Goal: Task Accomplishment & Management: Manage account settings

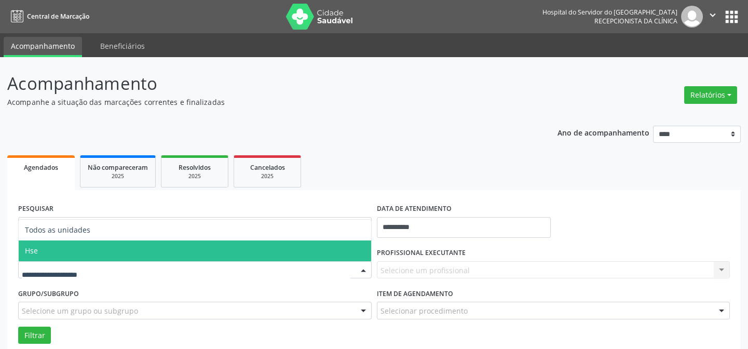
click at [48, 246] on span "Hse" at bounding box center [195, 250] width 353 height 21
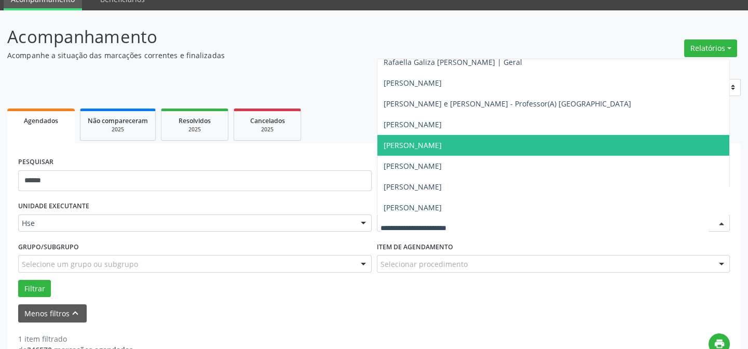
scroll to position [6420, 0]
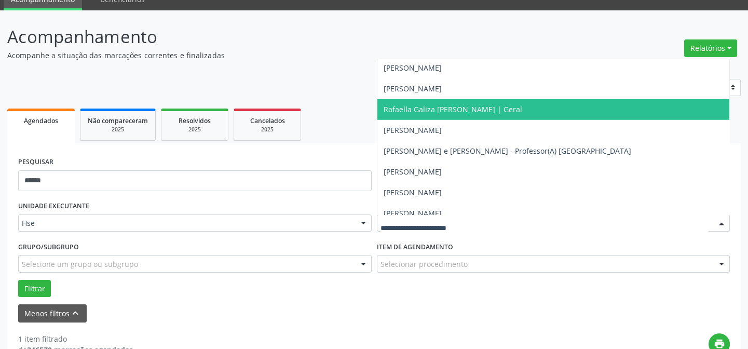
click at [454, 106] on span "Rafaella Galiza [PERSON_NAME] | Geral" at bounding box center [453, 109] width 139 height 10
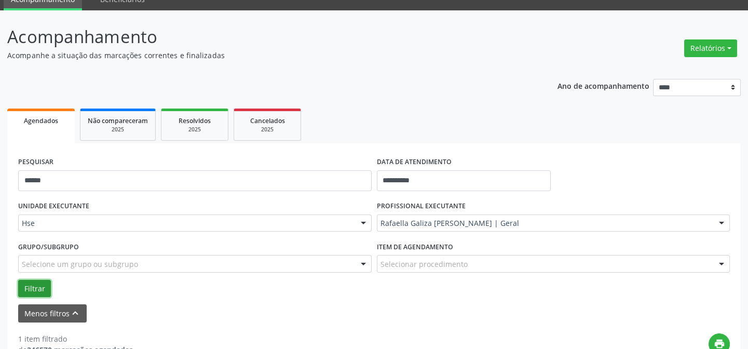
click at [36, 286] on button "Filtrar" at bounding box center [34, 289] width 33 height 18
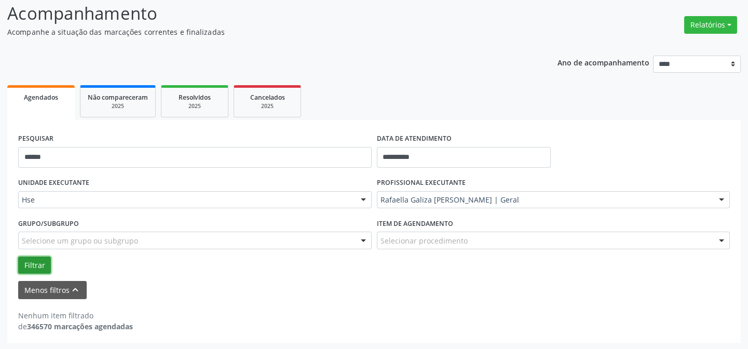
click at [35, 259] on button "Filtrar" at bounding box center [34, 266] width 33 height 18
click at [57, 284] on button "Menos filtros keyboard_arrow_up" at bounding box center [52, 290] width 69 height 18
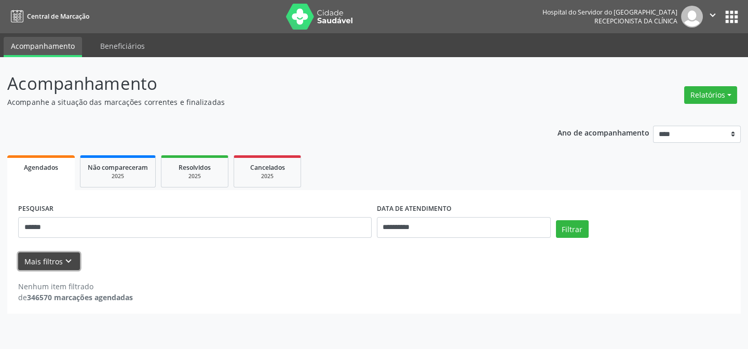
scroll to position [0, 0]
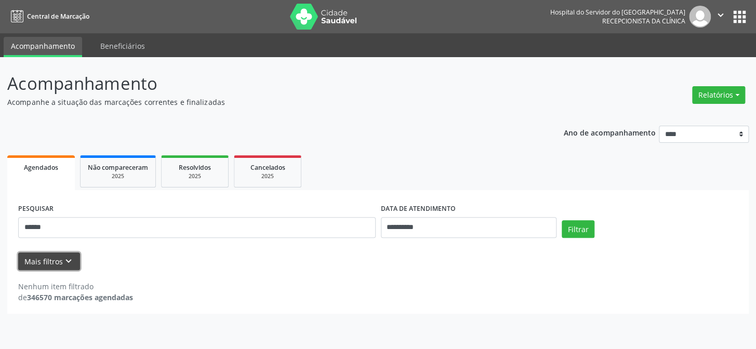
click at [25, 262] on button "Mais filtros keyboard_arrow_down" at bounding box center [49, 261] width 62 height 18
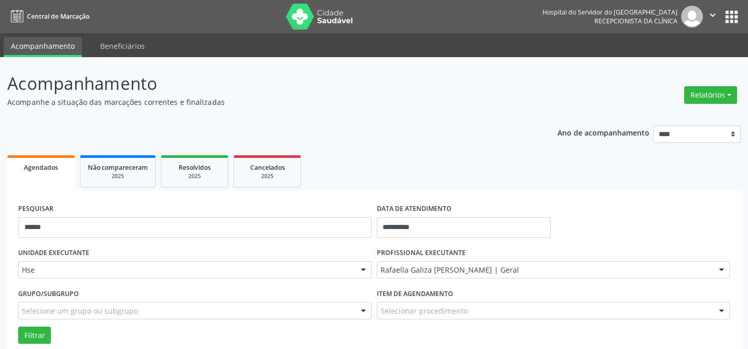
scroll to position [70, 0]
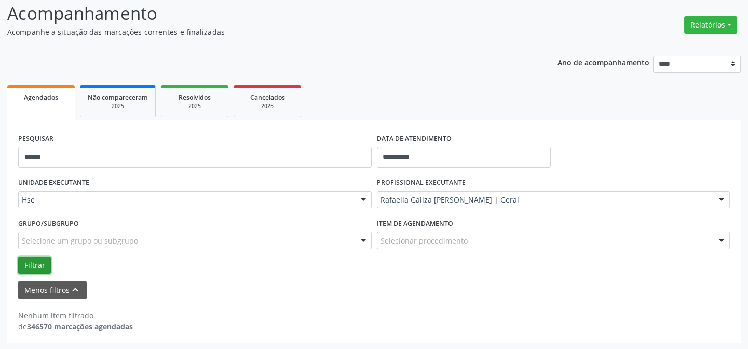
click at [34, 259] on button "Filtrar" at bounding box center [34, 266] width 33 height 18
click at [570, 148] on div "**********" at bounding box center [374, 153] width 717 height 44
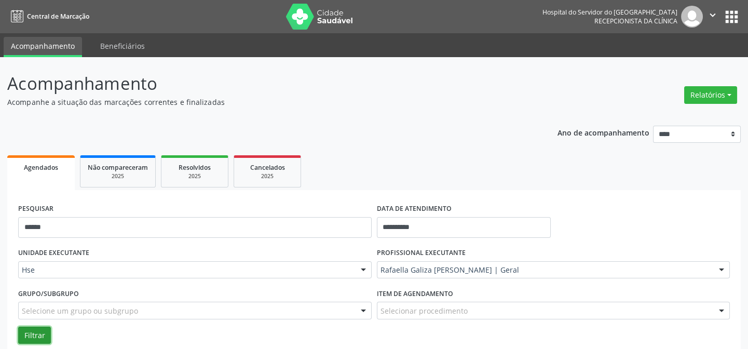
click at [36, 332] on button "Filtrar" at bounding box center [34, 336] width 33 height 18
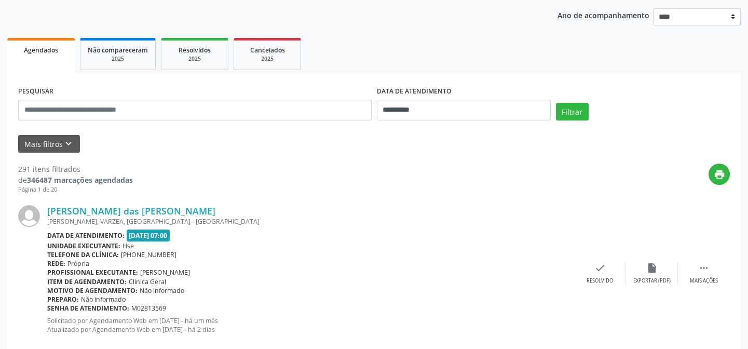
scroll to position [70, 0]
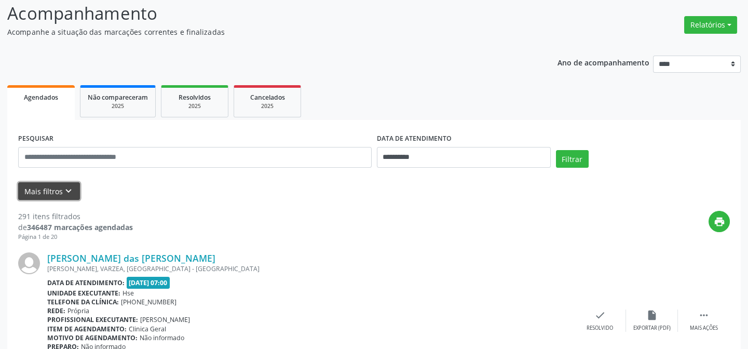
click at [42, 184] on button "Mais filtros keyboard_arrow_down" at bounding box center [49, 191] width 62 height 18
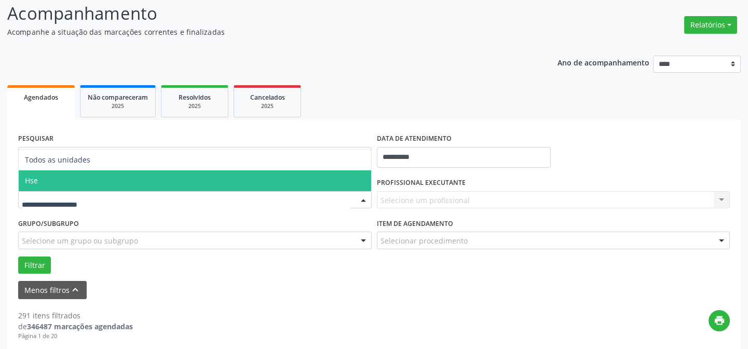
click at [62, 185] on span "Hse" at bounding box center [195, 180] width 353 height 21
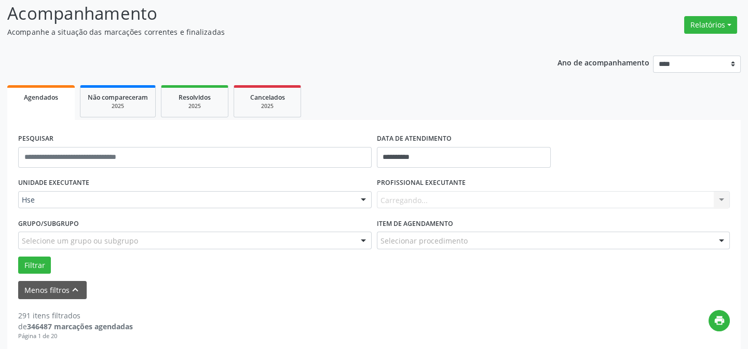
click at [390, 198] on div "Carregando... Nenhum resultado encontrado para: " " Não há nenhuma opção para s…" at bounding box center [554, 200] width 354 height 18
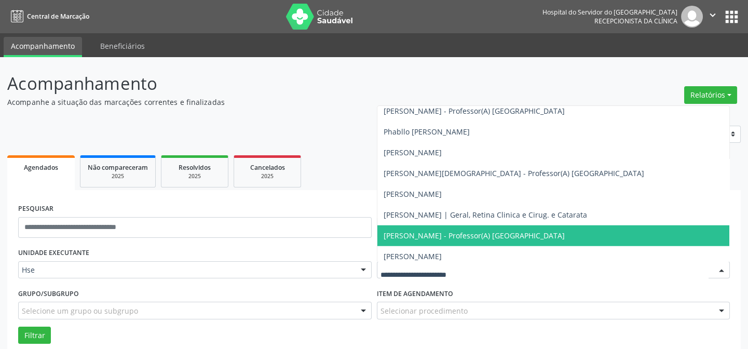
scroll to position [6325, 0]
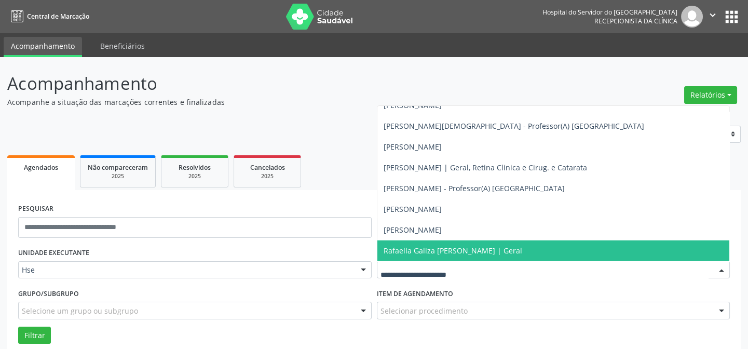
click at [412, 248] on span "Rafaella Galiza [PERSON_NAME] | Geral" at bounding box center [453, 251] width 139 height 10
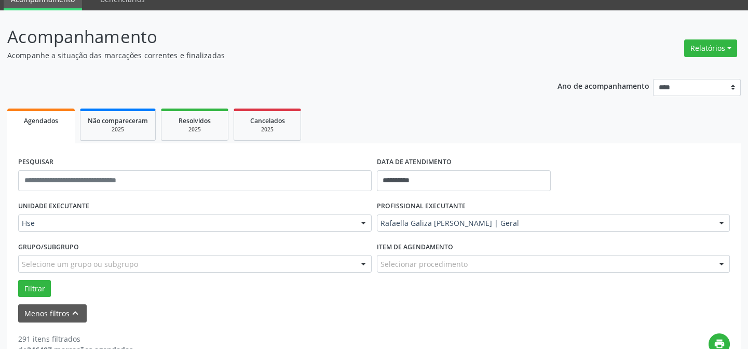
scroll to position [141, 0]
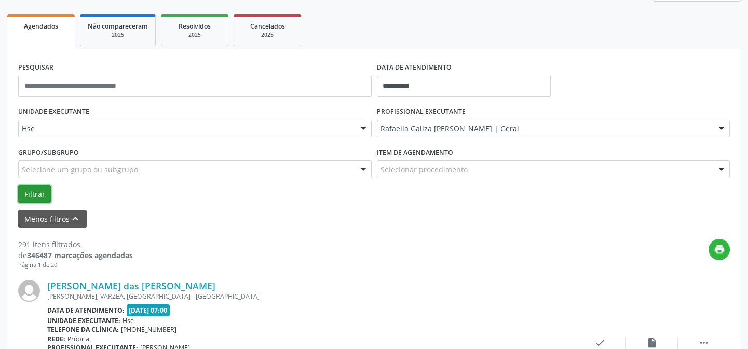
click at [25, 186] on button "Filtrar" at bounding box center [34, 194] width 33 height 18
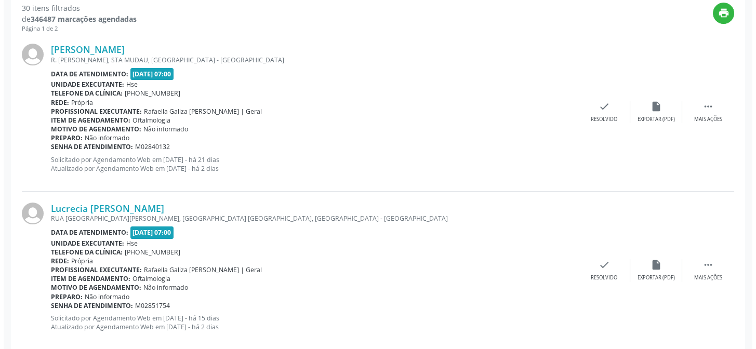
scroll to position [330, 0]
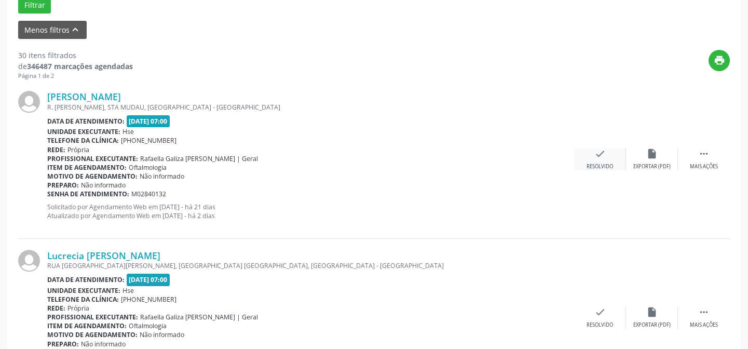
click at [605, 153] on icon "check" at bounding box center [600, 153] width 11 height 11
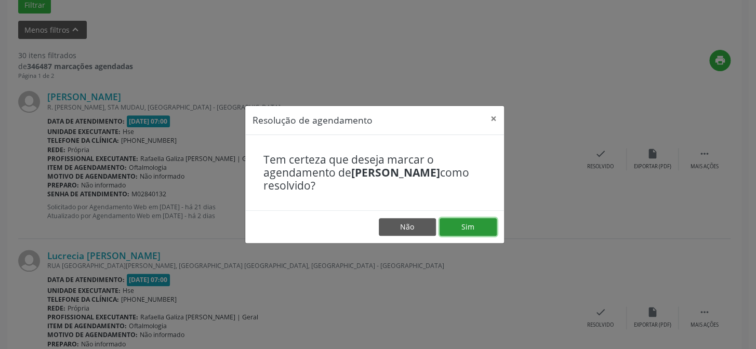
click at [462, 220] on button "Sim" at bounding box center [467, 227] width 57 height 18
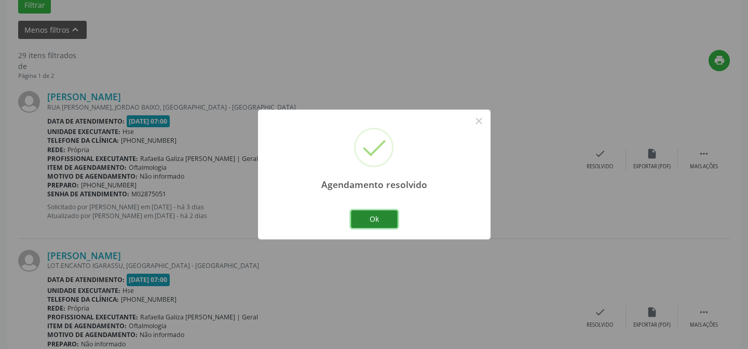
click at [376, 215] on button "Ok" at bounding box center [374, 219] width 47 height 18
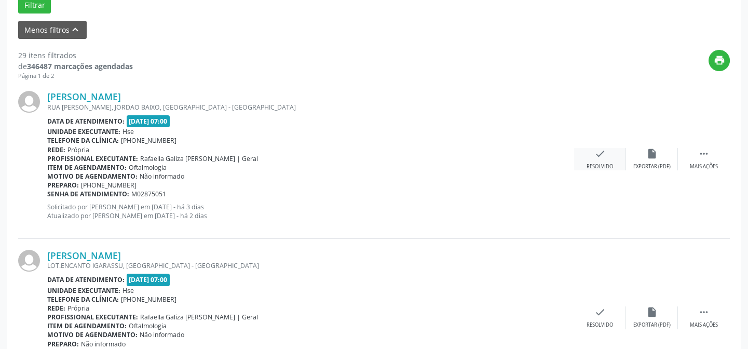
click at [604, 151] on icon "check" at bounding box center [600, 153] width 11 height 11
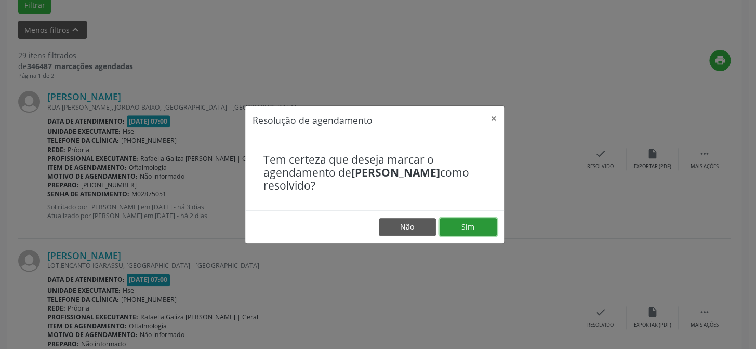
click at [470, 228] on button "Sim" at bounding box center [467, 227] width 57 height 18
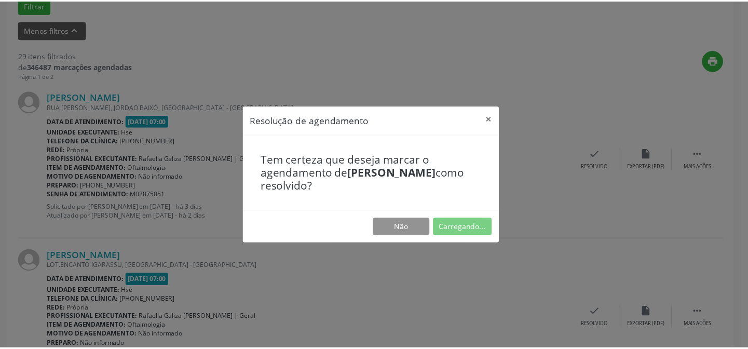
scroll to position [93, 0]
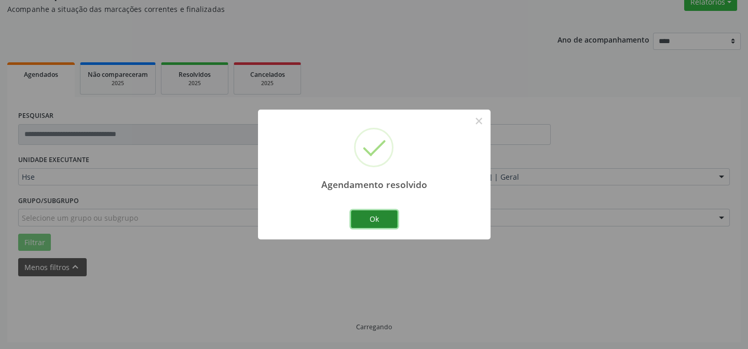
click at [381, 214] on button "Ok" at bounding box center [374, 219] width 47 height 18
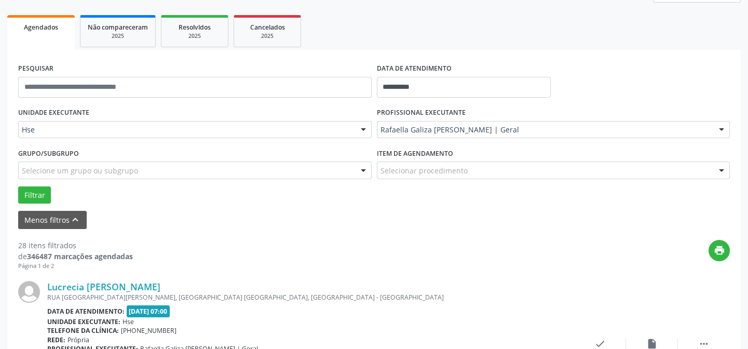
scroll to position [234, 0]
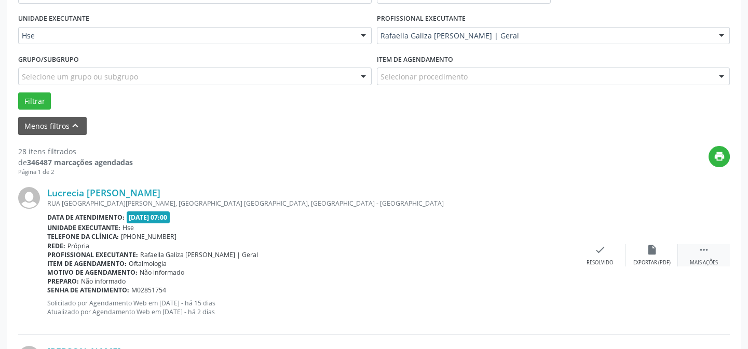
click at [702, 250] on icon "" at bounding box center [703, 249] width 11 height 11
click at [654, 251] on icon "alarm_off" at bounding box center [651, 249] width 11 height 11
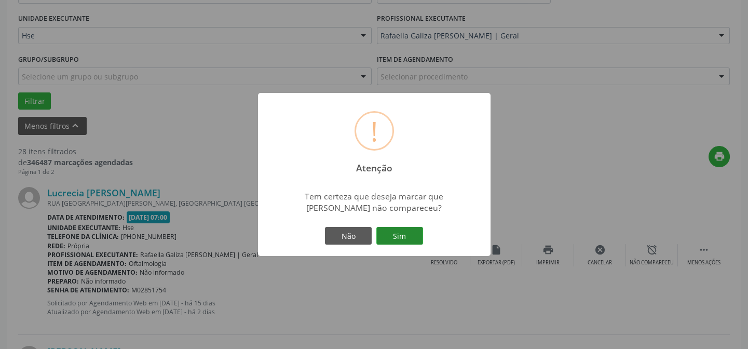
click at [401, 228] on button "Sim" at bounding box center [399, 236] width 47 height 18
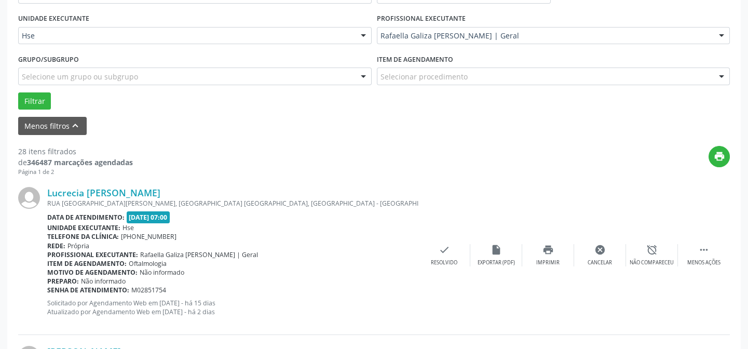
scroll to position [104, 0]
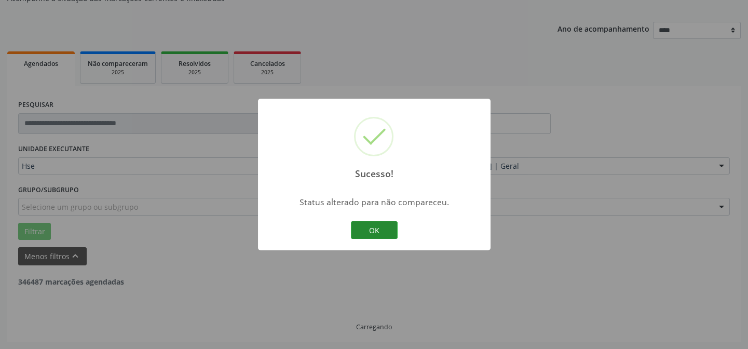
click at [382, 231] on button "OK" at bounding box center [374, 230] width 47 height 18
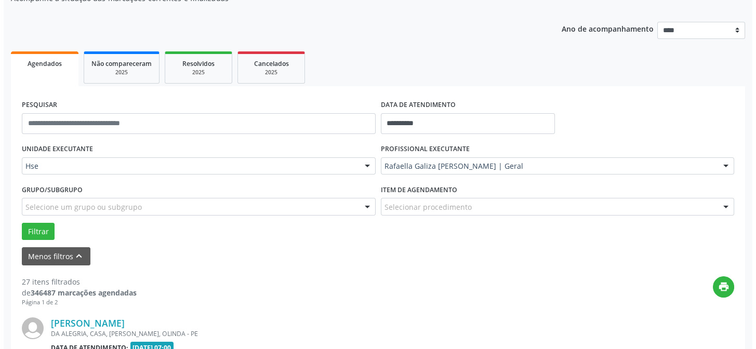
scroll to position [234, 0]
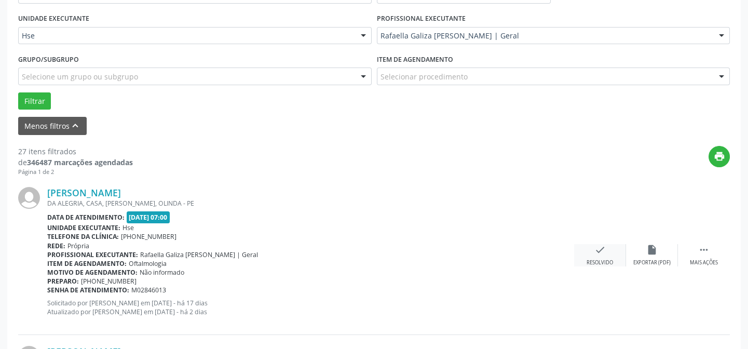
click at [598, 246] on icon "check" at bounding box center [600, 249] width 11 height 11
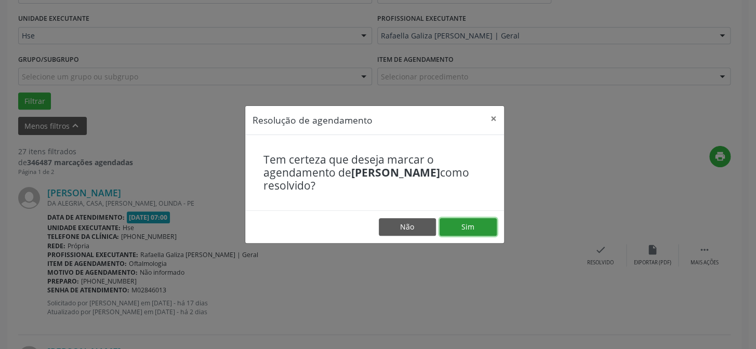
click at [477, 225] on button "Sim" at bounding box center [467, 227] width 57 height 18
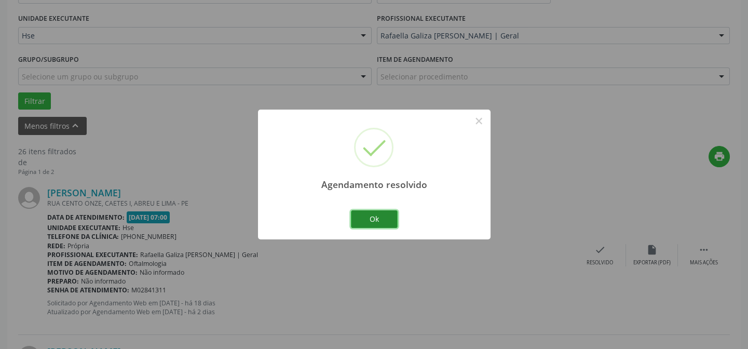
click at [380, 218] on button "Ok" at bounding box center [374, 219] width 47 height 18
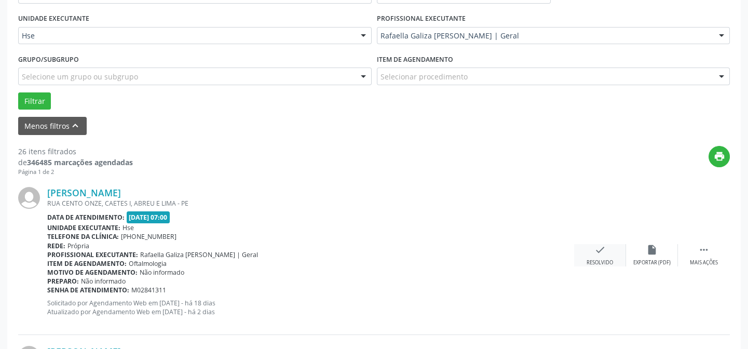
click at [599, 252] on icon "check" at bounding box center [600, 249] width 11 height 11
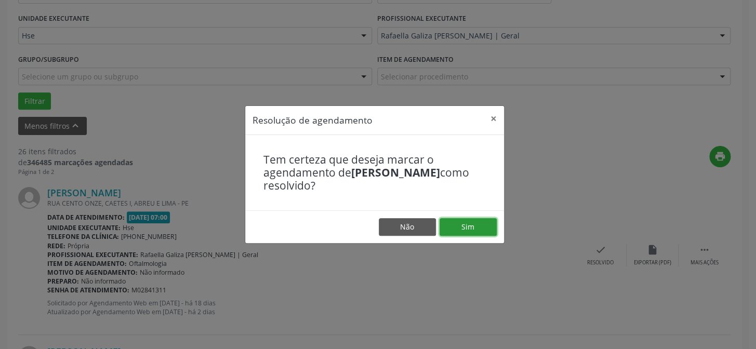
click at [465, 221] on button "Sim" at bounding box center [467, 227] width 57 height 18
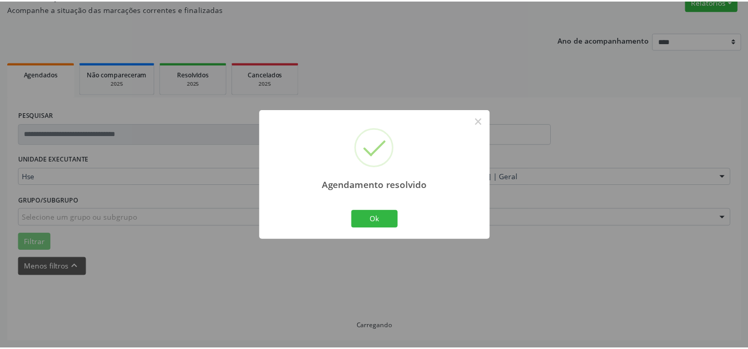
scroll to position [93, 0]
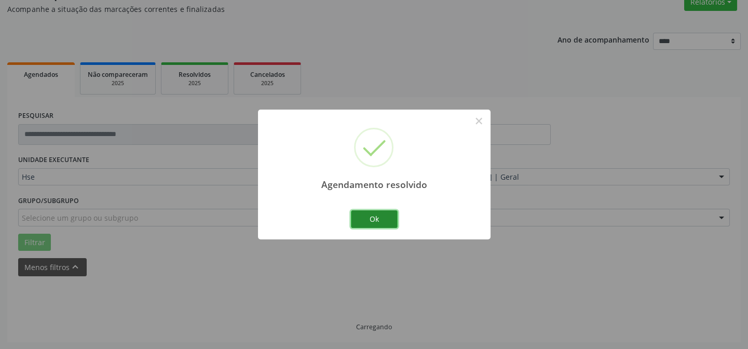
click at [372, 220] on button "Ok" at bounding box center [374, 219] width 47 height 18
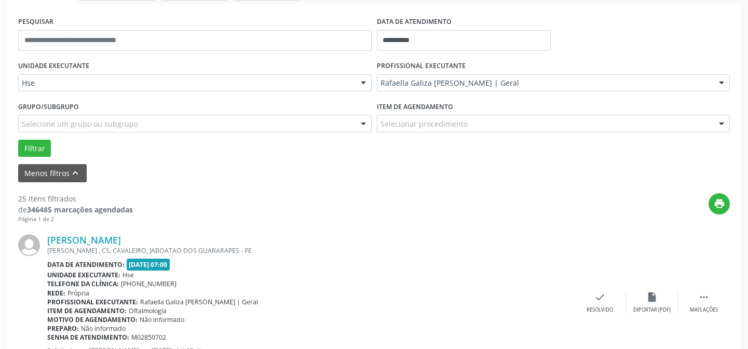
scroll to position [234, 0]
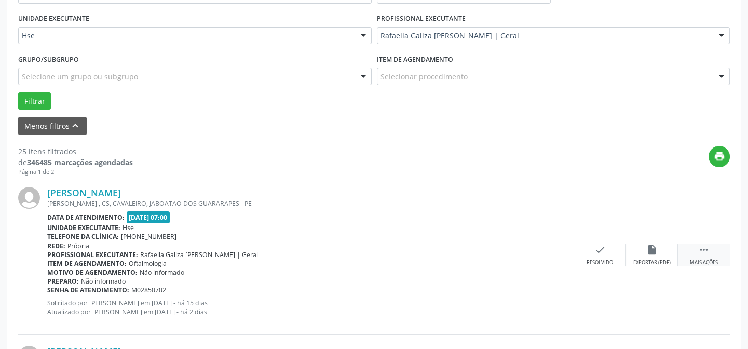
click at [714, 255] on div " Mais ações" at bounding box center [704, 255] width 52 height 22
click at [659, 256] on div "alarm_off Não compareceu" at bounding box center [652, 255] width 52 height 22
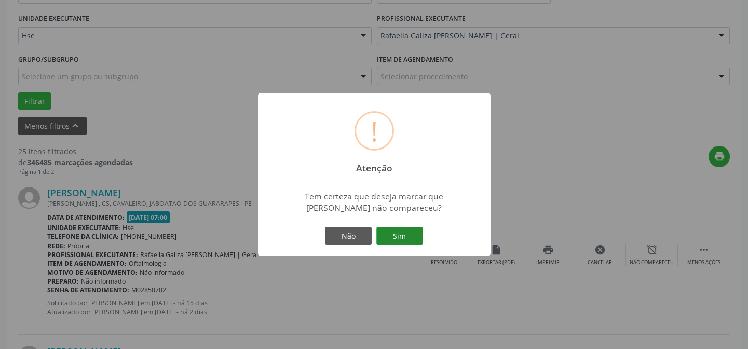
click at [395, 237] on button "Sim" at bounding box center [399, 236] width 47 height 18
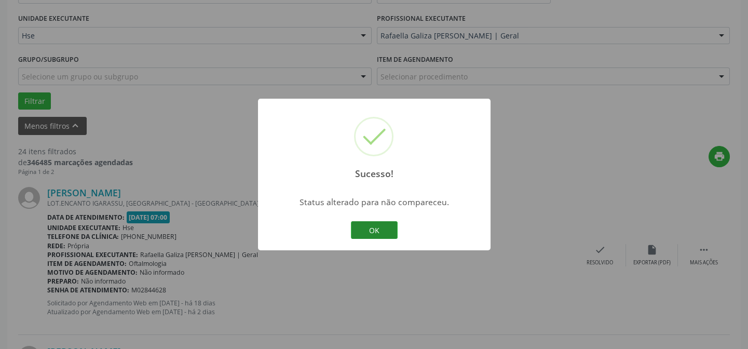
click at [379, 233] on button "OK" at bounding box center [374, 230] width 47 height 18
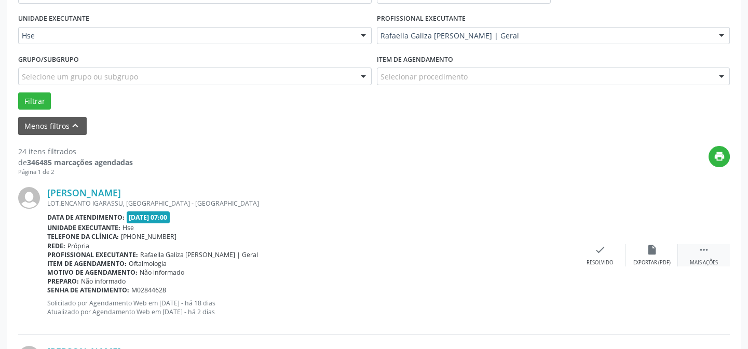
click at [704, 254] on icon "" at bounding box center [703, 249] width 11 height 11
click at [656, 254] on icon "alarm_off" at bounding box center [651, 249] width 11 height 11
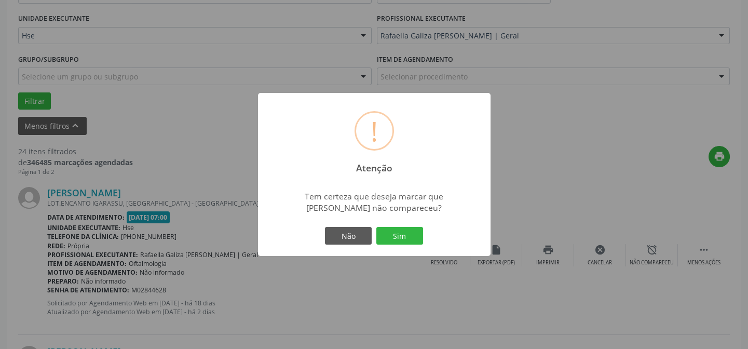
click at [399, 226] on div "Não Sim" at bounding box center [374, 236] width 103 height 22
click at [394, 234] on button "Sim" at bounding box center [399, 236] width 47 height 18
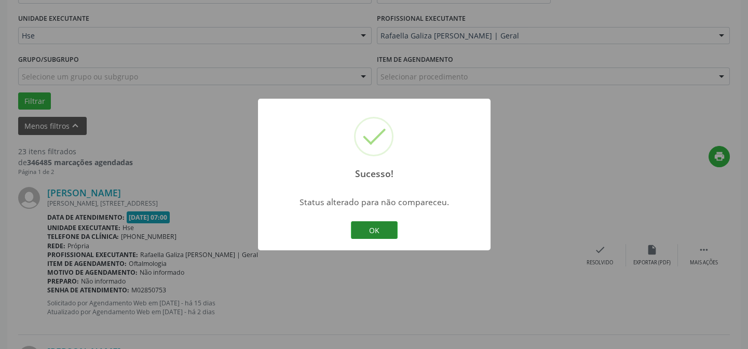
click at [384, 229] on button "OK" at bounding box center [374, 230] width 47 height 18
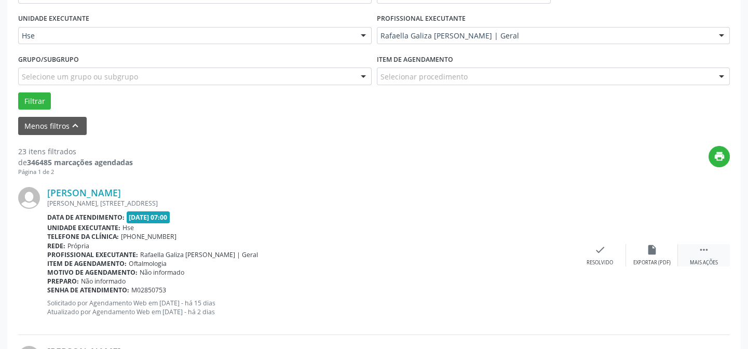
click at [705, 249] on icon "" at bounding box center [703, 249] width 11 height 11
click at [653, 244] on icon "alarm_off" at bounding box center [651, 249] width 11 height 11
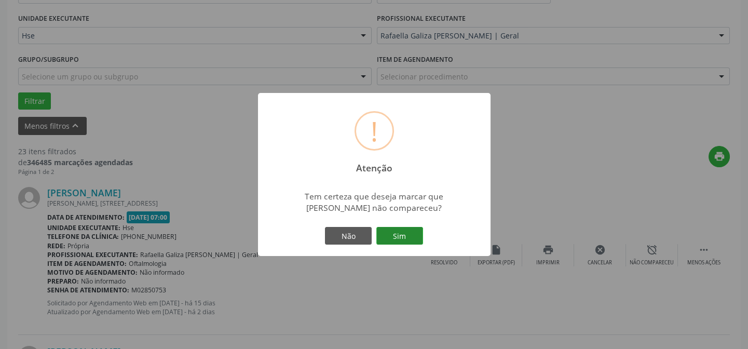
click at [394, 230] on button "Sim" at bounding box center [399, 236] width 47 height 18
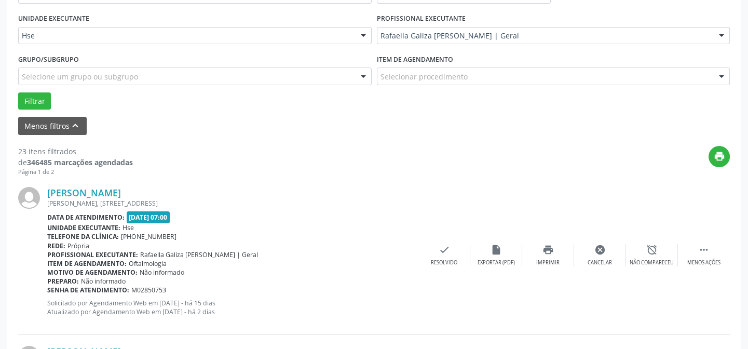
scroll to position [104, 0]
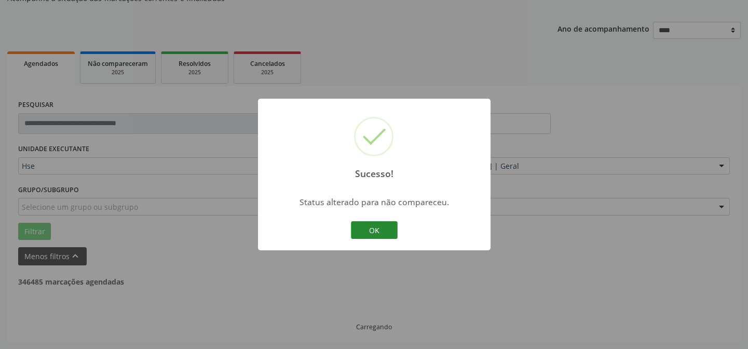
click at [366, 221] on button "OK" at bounding box center [374, 230] width 47 height 18
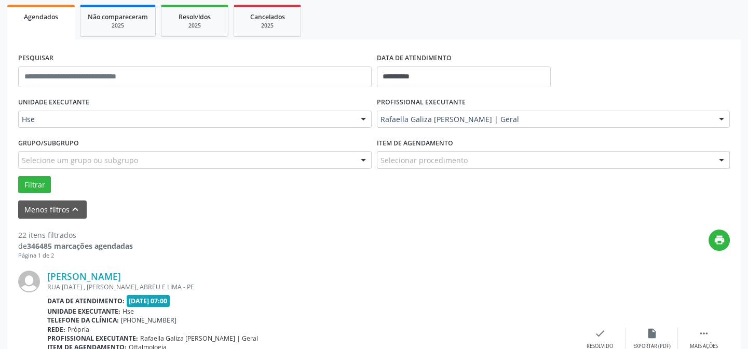
scroll to position [245, 0]
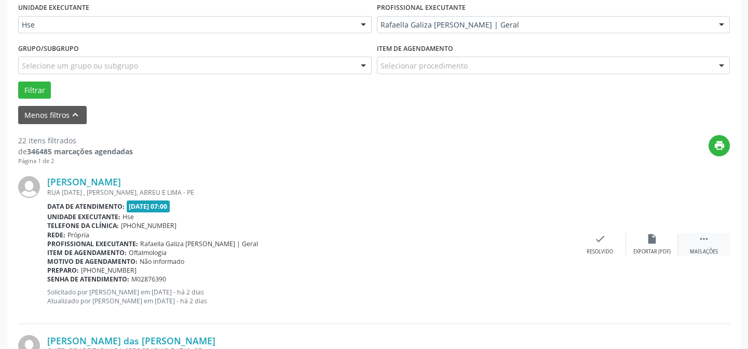
click at [704, 244] on div " Mais ações" at bounding box center [704, 244] width 52 height 22
click at [638, 238] on div "alarm_off Não compareceu" at bounding box center [652, 244] width 52 height 22
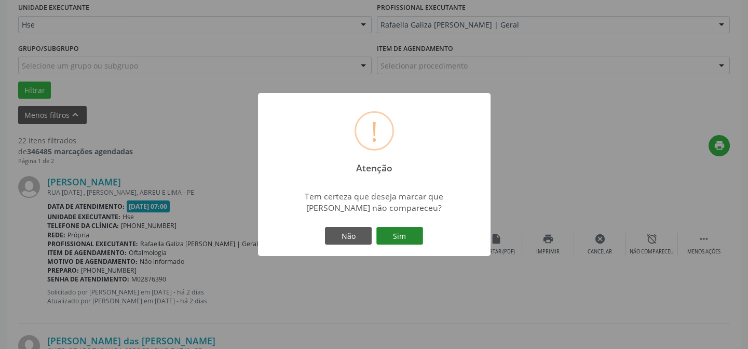
click at [409, 228] on button "Sim" at bounding box center [399, 236] width 47 height 18
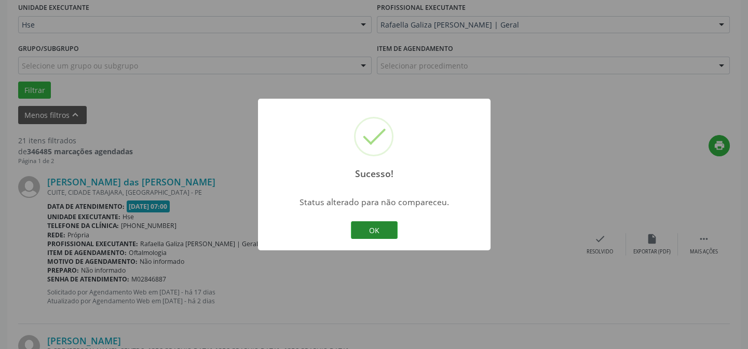
click at [388, 230] on button "OK" at bounding box center [374, 230] width 47 height 18
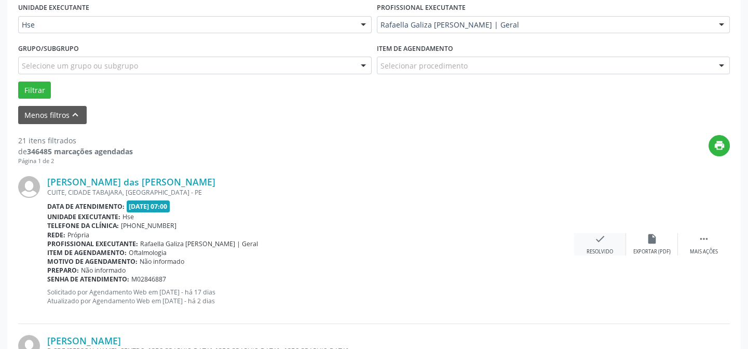
click at [601, 245] on div "check Resolvido" at bounding box center [600, 244] width 52 height 22
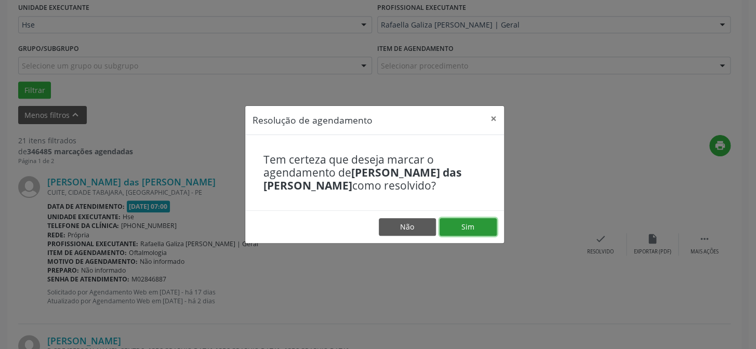
click at [472, 227] on button "Sim" at bounding box center [467, 227] width 57 height 18
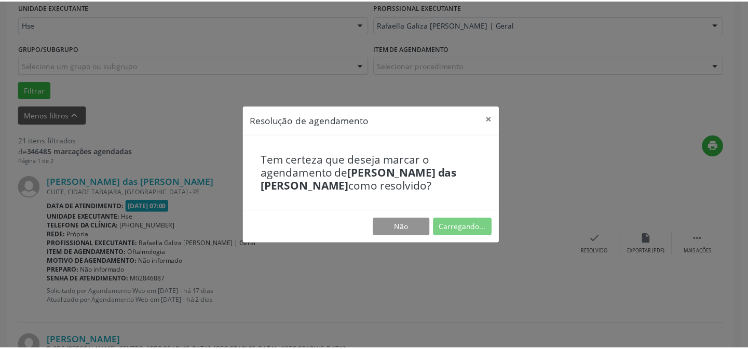
scroll to position [93, 0]
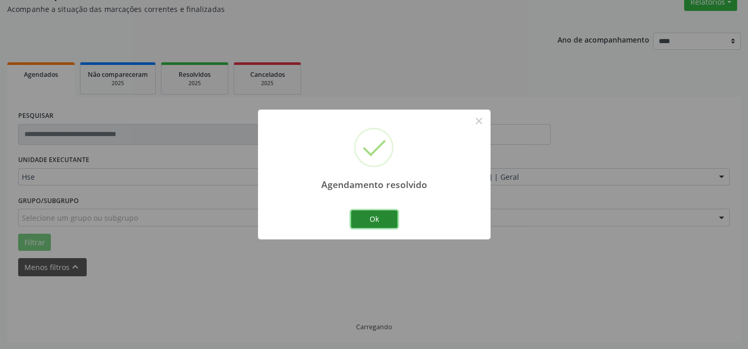
click at [383, 219] on button "Ok" at bounding box center [374, 219] width 47 height 18
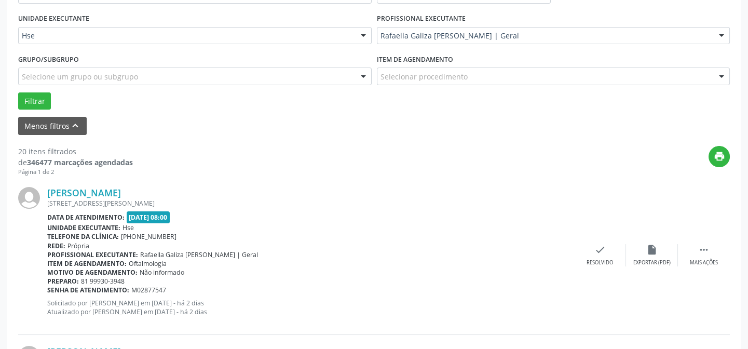
scroll to position [281, 0]
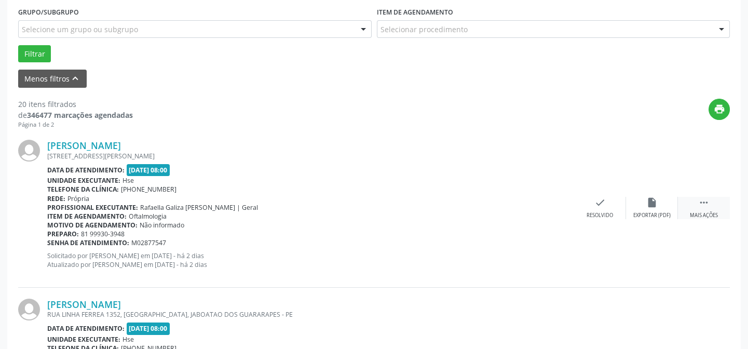
click at [700, 205] on icon "" at bounding box center [703, 202] width 11 height 11
click at [654, 210] on div "alarm_off Não compareceu" at bounding box center [652, 208] width 52 height 22
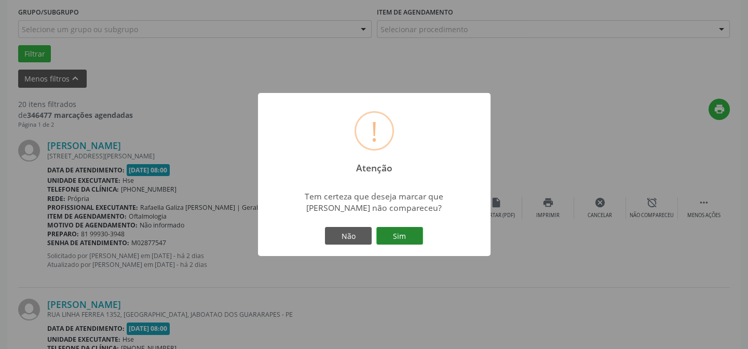
click at [395, 231] on button "Sim" at bounding box center [399, 236] width 47 height 18
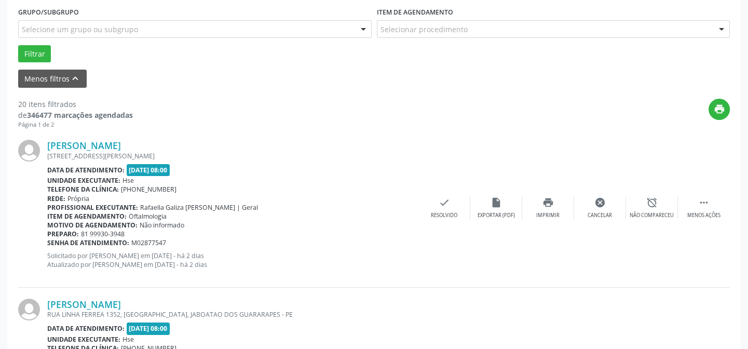
scroll to position [104, 0]
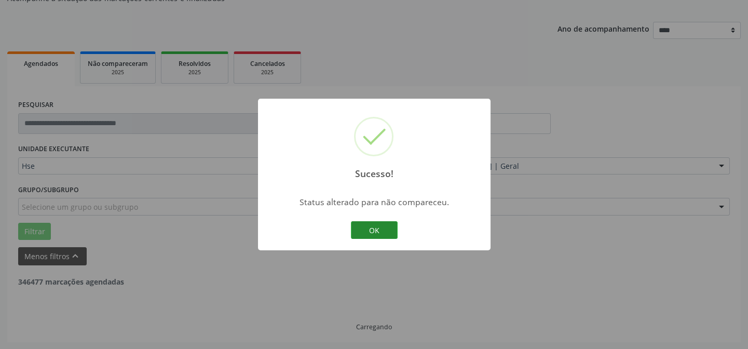
click at [369, 232] on button "OK" at bounding box center [374, 230] width 47 height 18
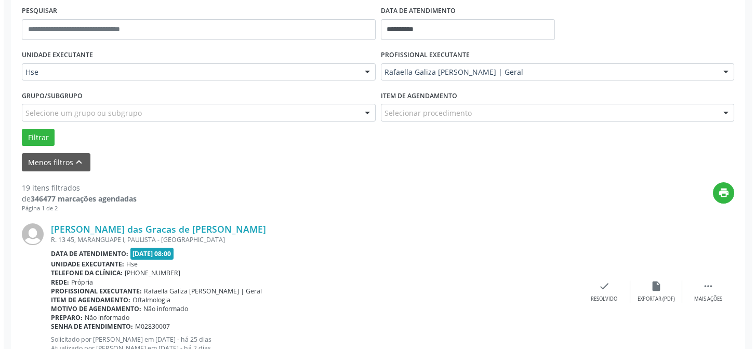
scroll to position [245, 0]
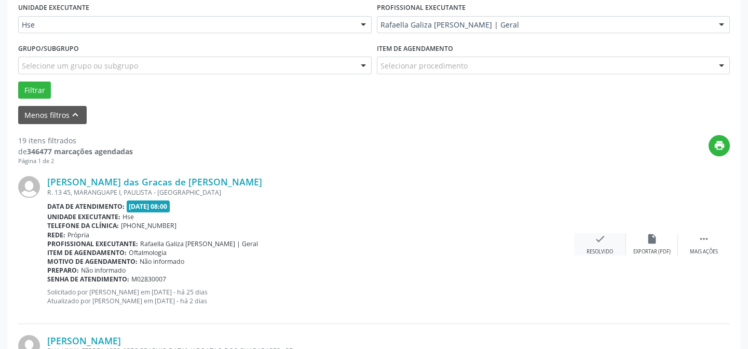
click at [596, 244] on div "check Resolvido" at bounding box center [600, 244] width 52 height 22
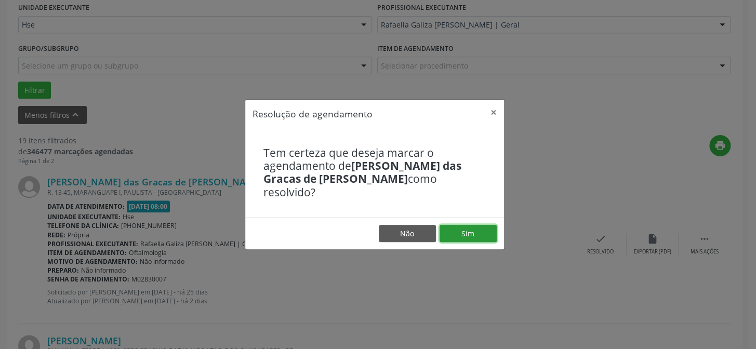
click at [477, 225] on button "Sim" at bounding box center [467, 234] width 57 height 18
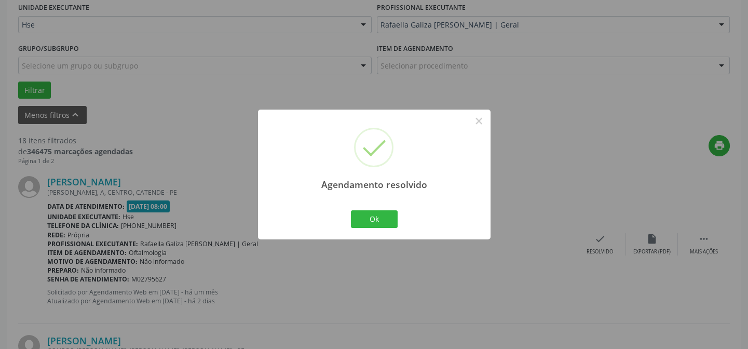
click at [381, 209] on div "Ok Cancel" at bounding box center [373, 219] width 51 height 22
click at [374, 215] on button "Ok" at bounding box center [374, 219] width 47 height 18
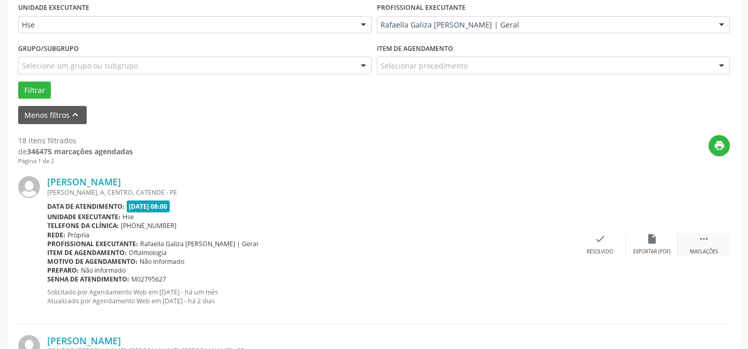
click at [705, 245] on div " Mais ações" at bounding box center [704, 244] width 52 height 22
click at [659, 248] on div "Não compareceu" at bounding box center [652, 251] width 44 height 7
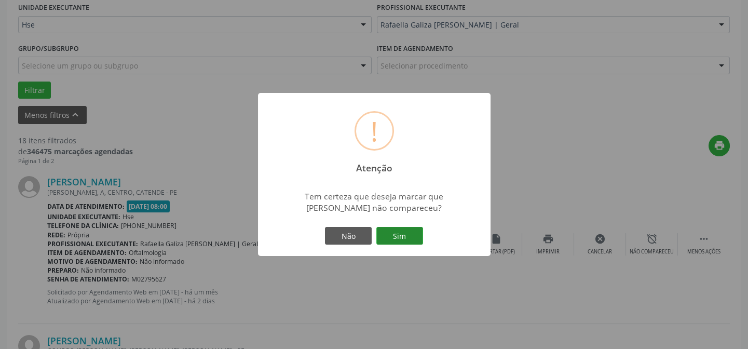
click at [393, 233] on button "Sim" at bounding box center [399, 236] width 47 height 18
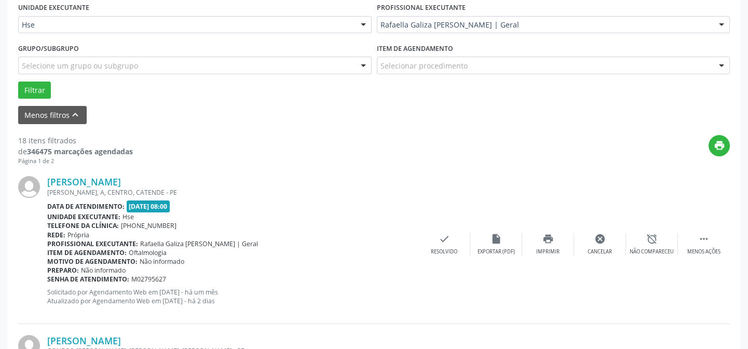
scroll to position [104, 0]
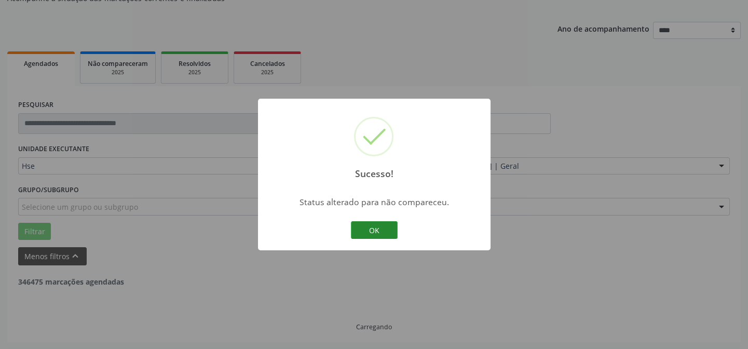
click at [386, 232] on button "OK" at bounding box center [374, 230] width 47 height 18
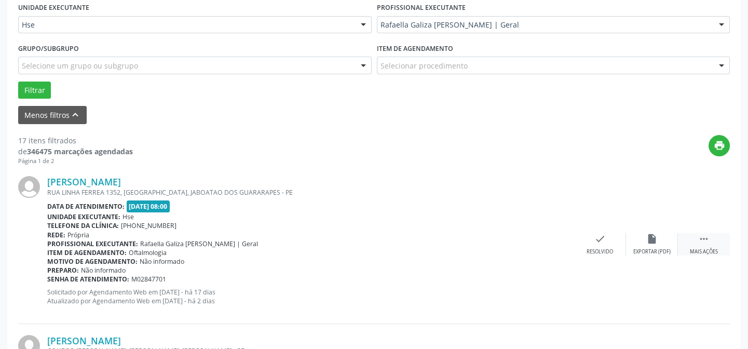
click at [704, 248] on div "Mais ações" at bounding box center [704, 251] width 28 height 7
click at [646, 250] on div "Não compareceu" at bounding box center [652, 251] width 44 height 7
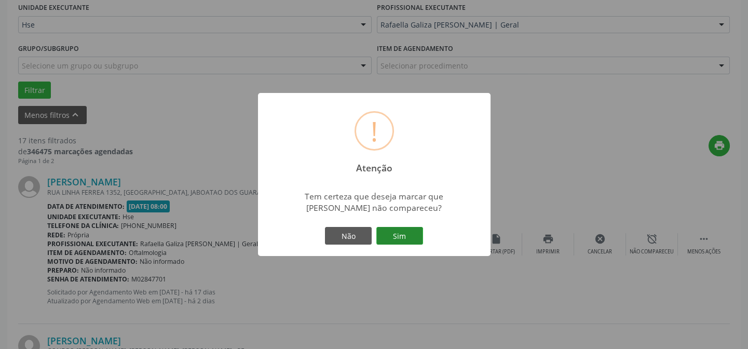
click at [414, 232] on button "Sim" at bounding box center [399, 236] width 47 height 18
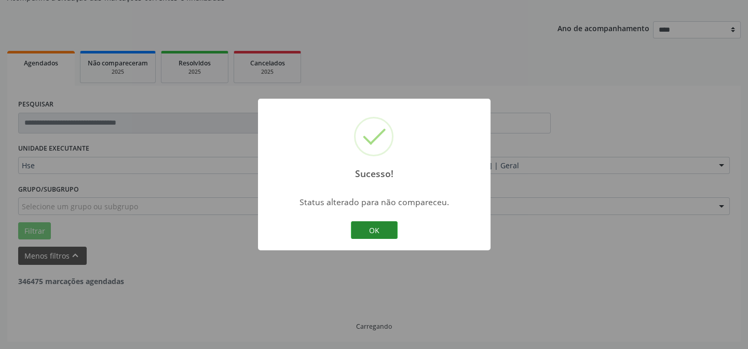
click at [384, 232] on button "OK" at bounding box center [374, 230] width 47 height 18
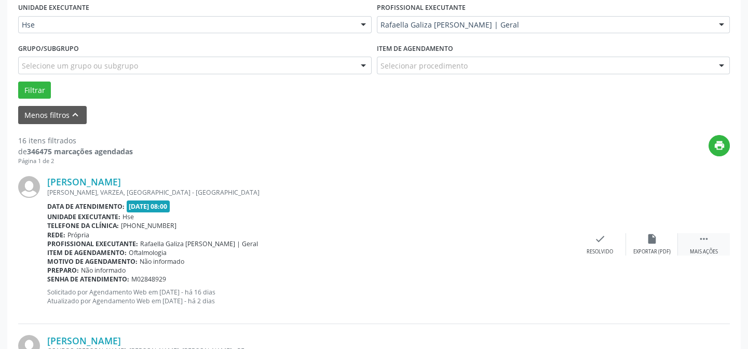
click at [698, 248] on div "Mais ações" at bounding box center [704, 251] width 28 height 7
click at [649, 240] on icon "alarm_off" at bounding box center [651, 238] width 11 height 11
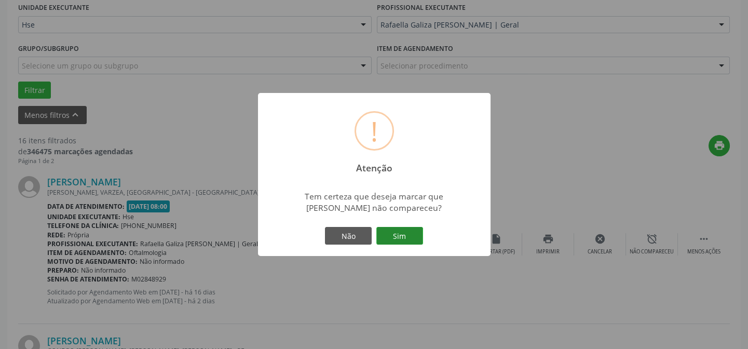
click at [396, 234] on button "Sim" at bounding box center [399, 236] width 47 height 18
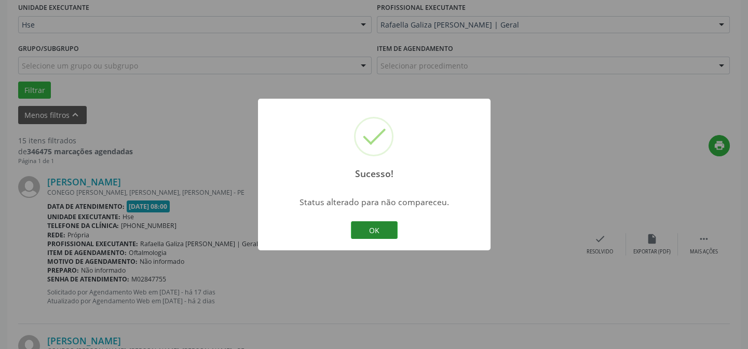
click at [369, 227] on button "OK" at bounding box center [374, 230] width 47 height 18
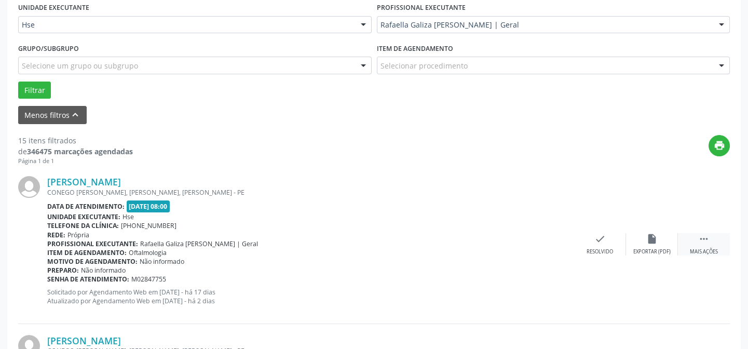
click at [707, 237] on icon "" at bounding box center [703, 238] width 11 height 11
click at [650, 244] on div "alarm_off Não compareceu" at bounding box center [652, 244] width 52 height 22
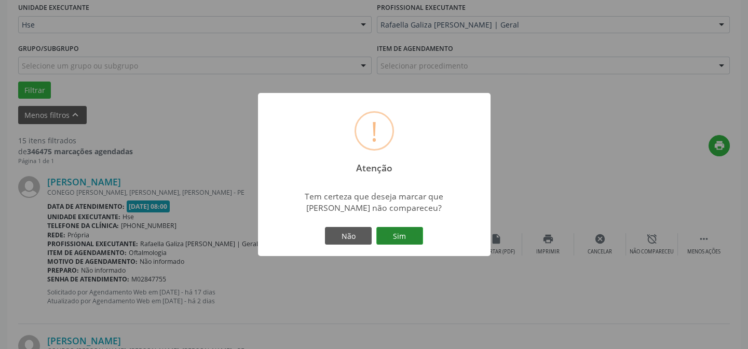
click at [399, 228] on button "Sim" at bounding box center [399, 236] width 47 height 18
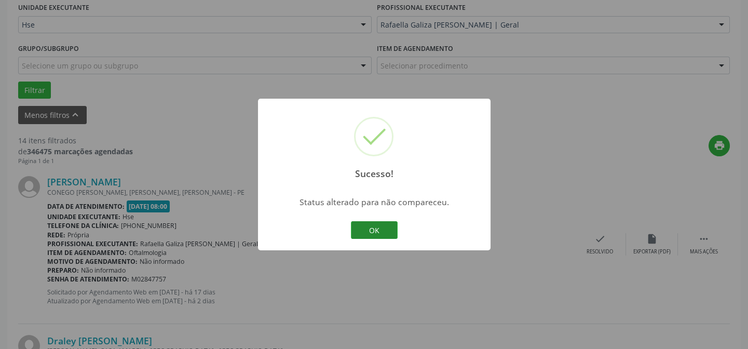
click at [372, 231] on button "OK" at bounding box center [374, 230] width 47 height 18
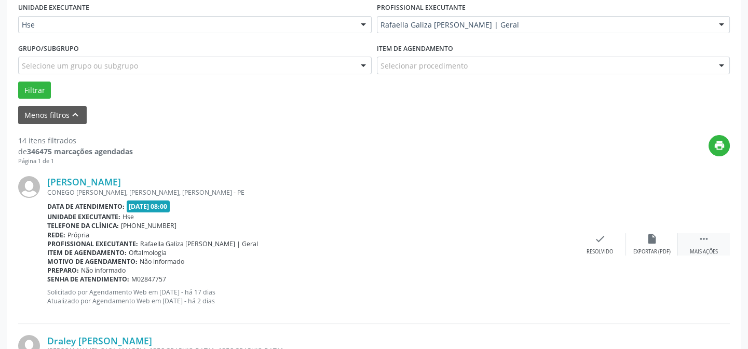
click at [707, 237] on icon "" at bounding box center [703, 238] width 11 height 11
click at [657, 244] on icon "alarm_off" at bounding box center [651, 238] width 11 height 11
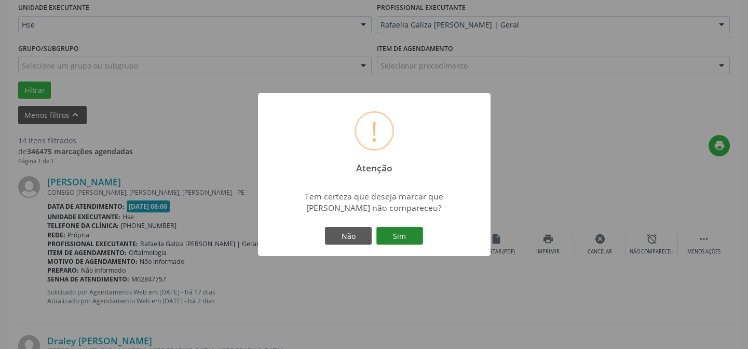
click at [403, 230] on button "Sim" at bounding box center [399, 236] width 47 height 18
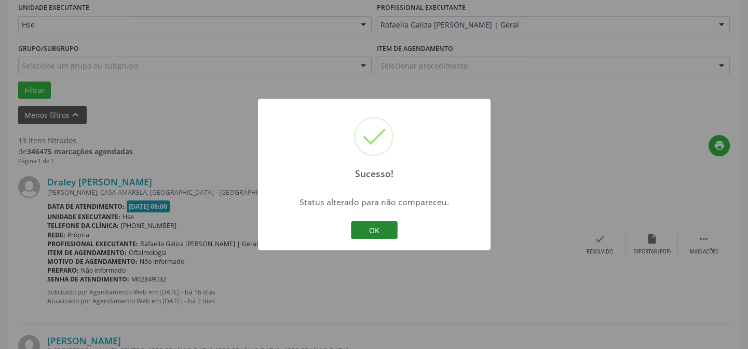
click at [384, 232] on button "OK" at bounding box center [374, 230] width 47 height 18
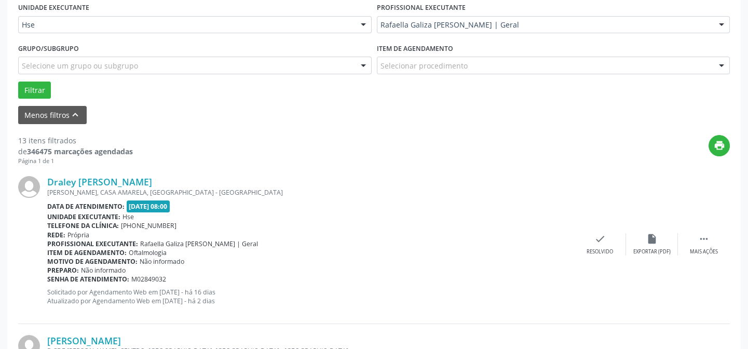
click at [697, 230] on div "Draley Deise Ribeiro Barreiros SINDOR SOARES, CASA AMARELA, RECIFE - PE Data de…" at bounding box center [374, 244] width 712 height 158
click at [702, 238] on icon "" at bounding box center [703, 238] width 11 height 11
click at [652, 244] on icon "alarm_off" at bounding box center [651, 238] width 11 height 11
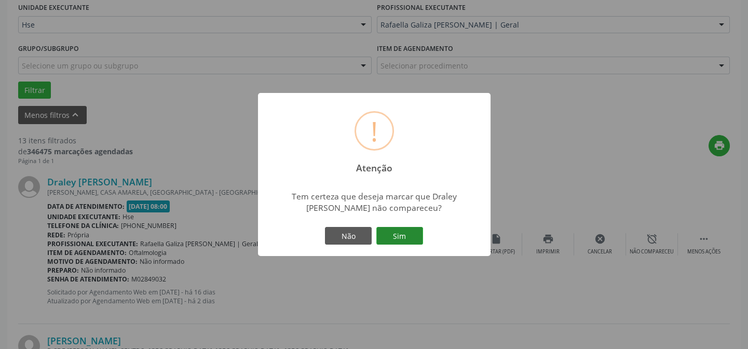
click at [415, 233] on button "Sim" at bounding box center [399, 236] width 47 height 18
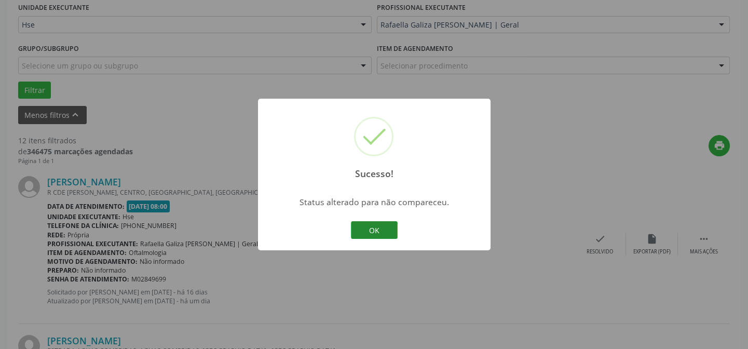
click at [379, 221] on button "OK" at bounding box center [374, 230] width 47 height 18
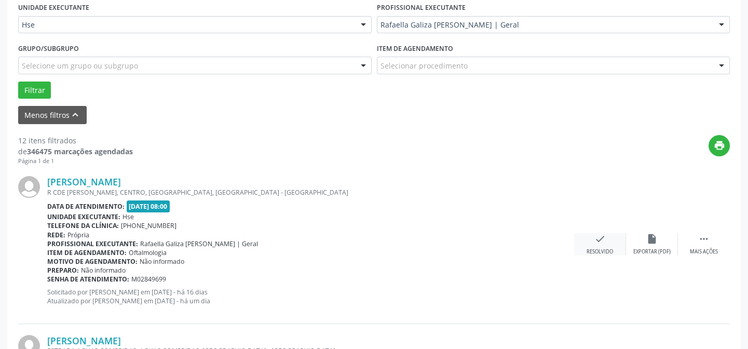
click at [598, 239] on icon "check" at bounding box center [600, 238] width 11 height 11
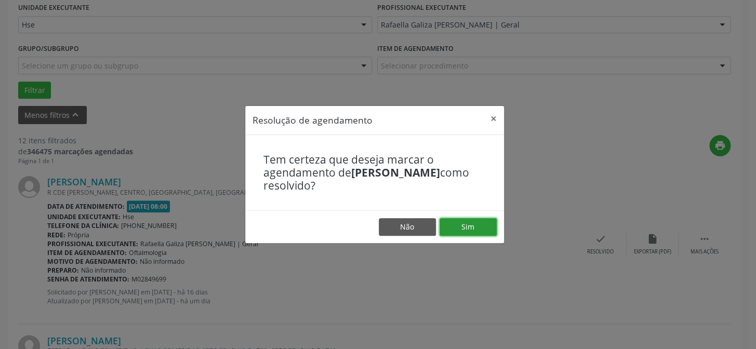
click at [472, 225] on button "Sim" at bounding box center [467, 227] width 57 height 18
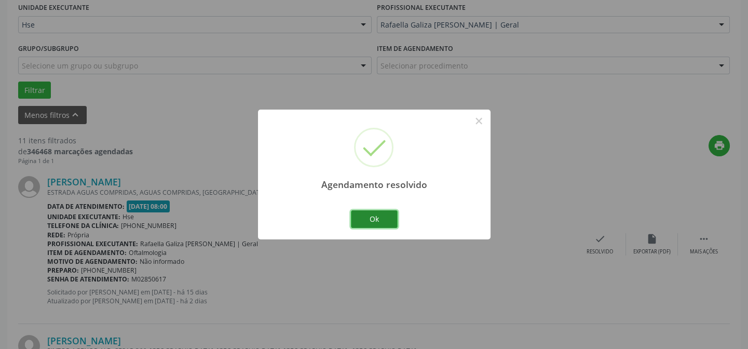
click at [369, 212] on button "Ok" at bounding box center [374, 219] width 47 height 18
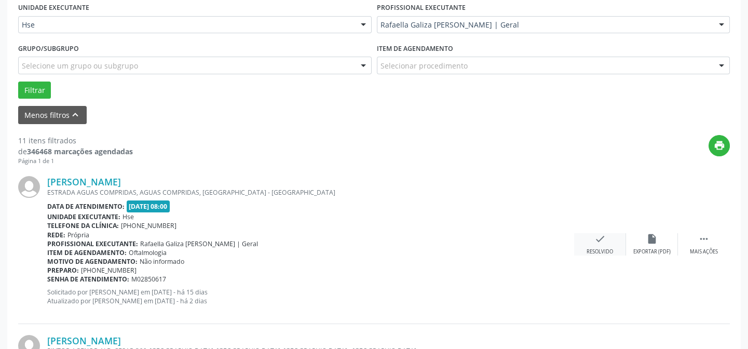
click at [599, 238] on icon "check" at bounding box center [600, 238] width 11 height 11
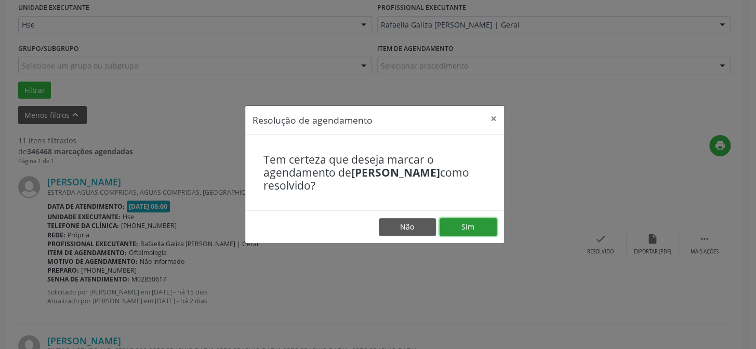
click at [464, 222] on button "Sim" at bounding box center [467, 227] width 57 height 18
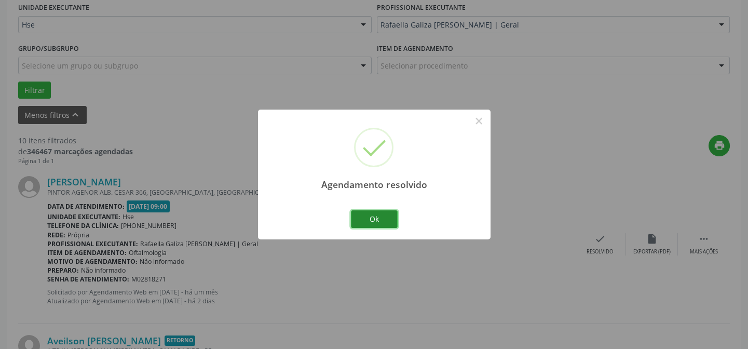
click at [375, 217] on button "Ok" at bounding box center [374, 219] width 47 height 18
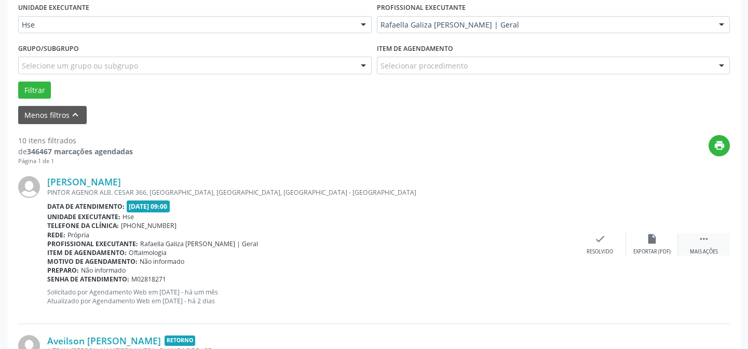
click at [703, 238] on icon "" at bounding box center [703, 238] width 11 height 11
click at [659, 236] on div "alarm_off Não compareceu" at bounding box center [652, 244] width 52 height 22
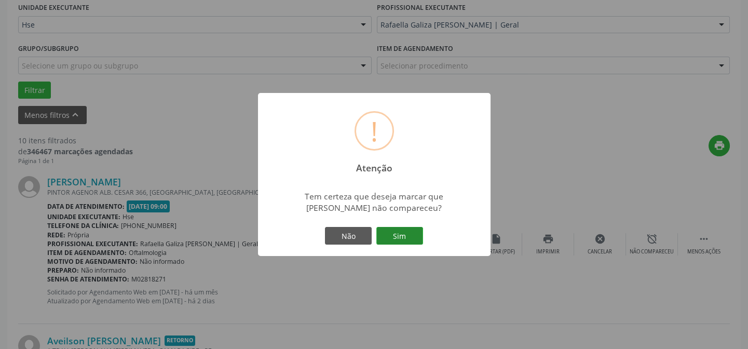
click at [400, 229] on button "Sim" at bounding box center [399, 236] width 47 height 18
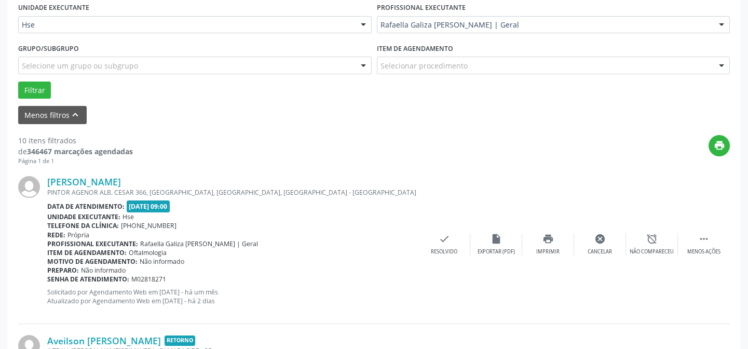
scroll to position [104, 0]
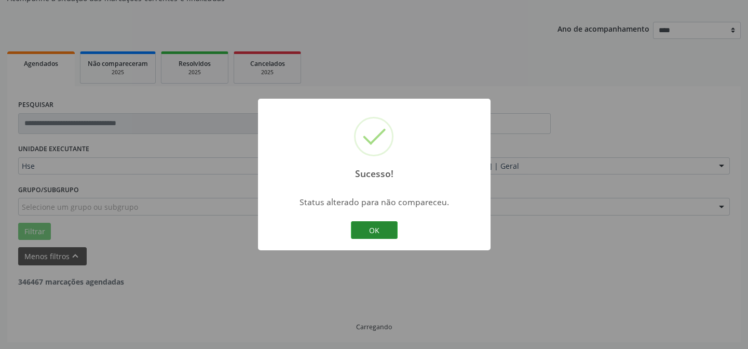
click at [376, 226] on button "OK" at bounding box center [374, 230] width 47 height 18
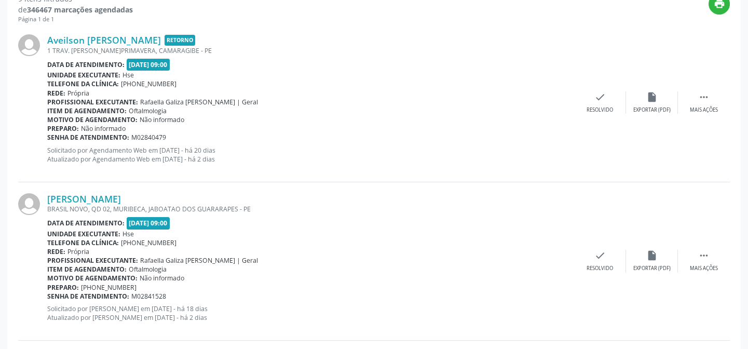
scroll to position [292, 0]
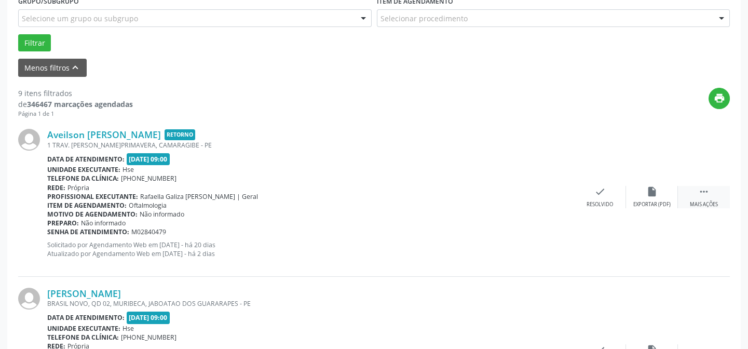
click at [704, 191] on icon "" at bounding box center [703, 191] width 11 height 11
click at [658, 196] on div "alarm_off Não compareceu" at bounding box center [652, 197] width 52 height 22
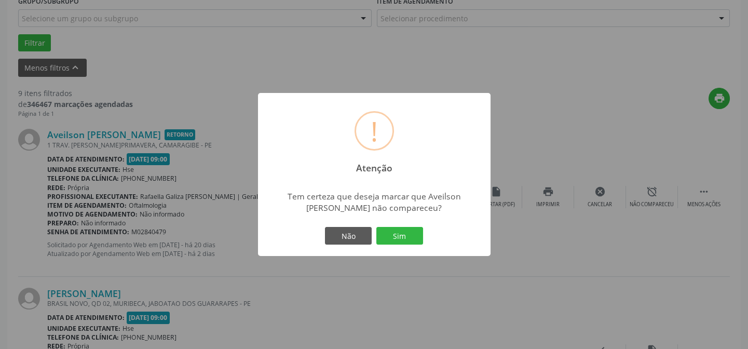
click at [402, 225] on div "Não Sim" at bounding box center [374, 236] width 103 height 22
click at [397, 231] on button "Sim" at bounding box center [399, 236] width 47 height 18
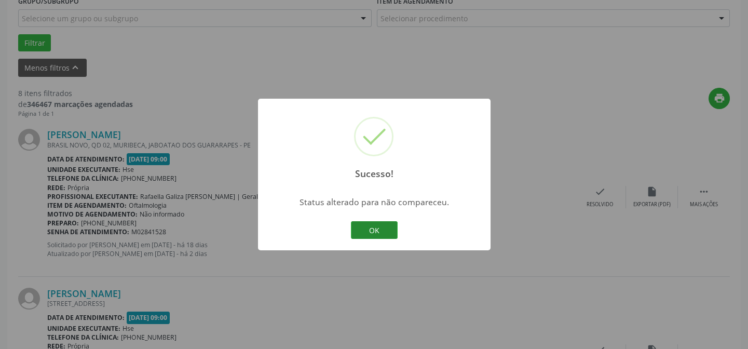
click at [365, 227] on button "OK" at bounding box center [374, 230] width 47 height 18
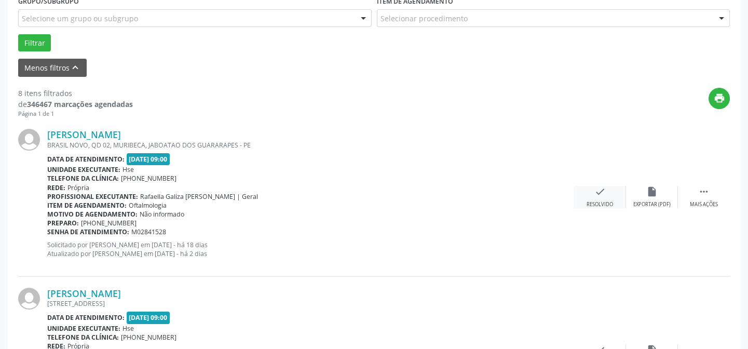
click at [597, 187] on icon "check" at bounding box center [600, 191] width 11 height 11
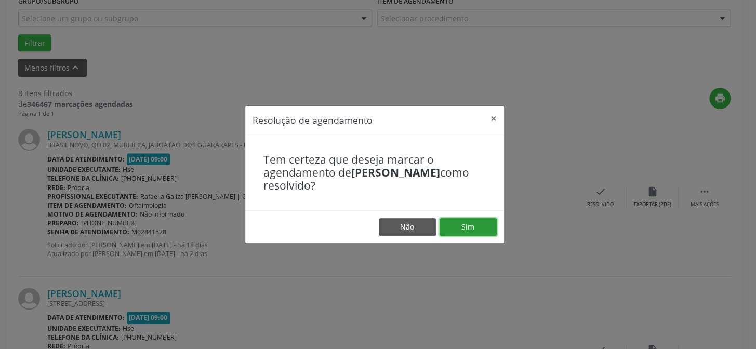
click at [480, 225] on button "Sim" at bounding box center [467, 227] width 57 height 18
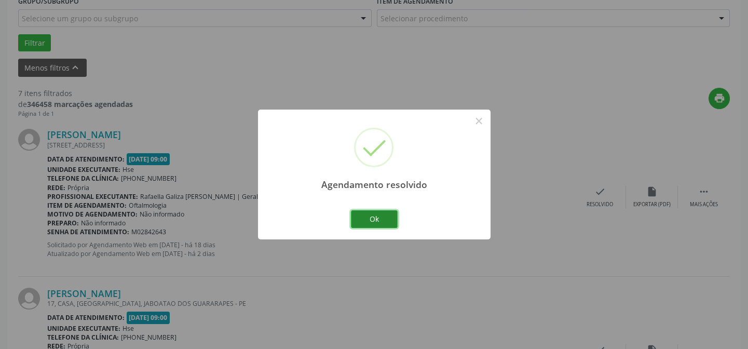
click at [380, 226] on button "Ok" at bounding box center [374, 219] width 47 height 18
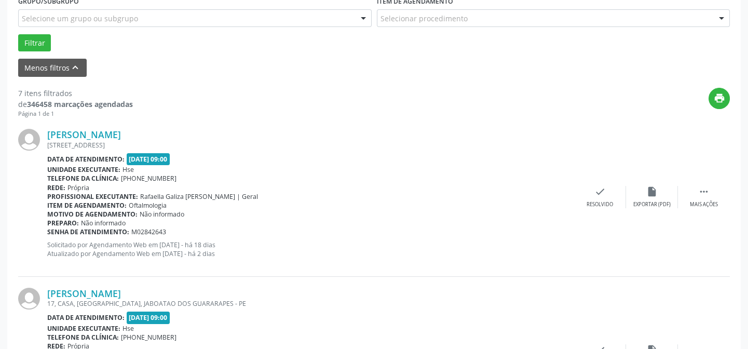
click at [599, 183] on div "Mariluce Muniz Leal Santos RUA SOUTO FILHO N 96, PINA, RECIFE - PE Data de aten…" at bounding box center [374, 197] width 712 height 158
click at [599, 190] on icon "check" at bounding box center [600, 191] width 11 height 11
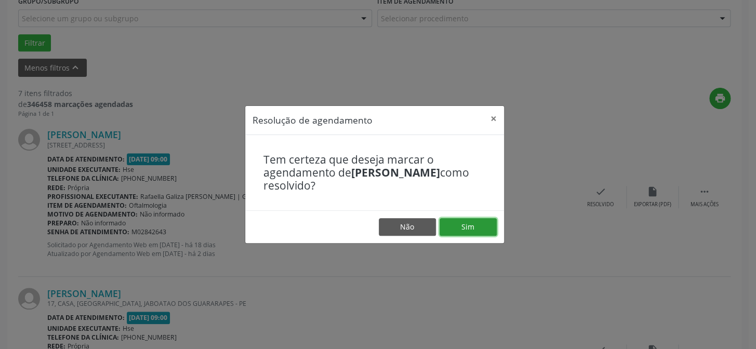
click at [472, 223] on button "Sim" at bounding box center [467, 227] width 57 height 18
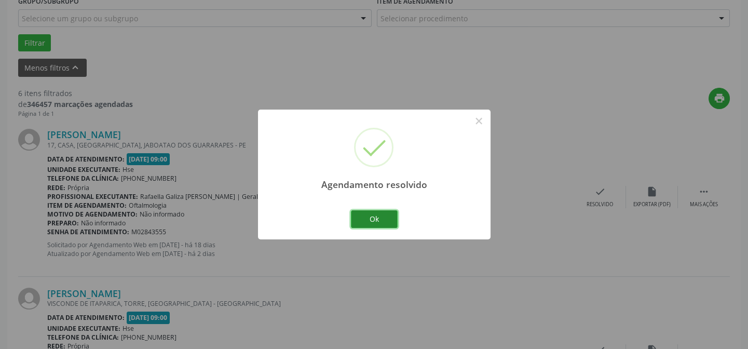
click at [374, 214] on button "Ok" at bounding box center [374, 219] width 47 height 18
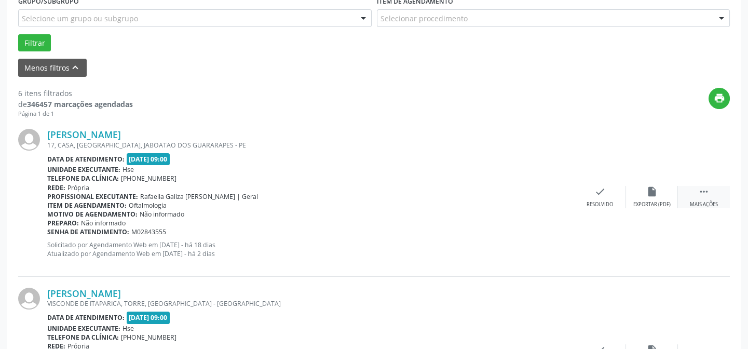
click at [703, 192] on icon "" at bounding box center [703, 191] width 11 height 11
click at [654, 199] on div "alarm_off Não compareceu" at bounding box center [652, 197] width 52 height 22
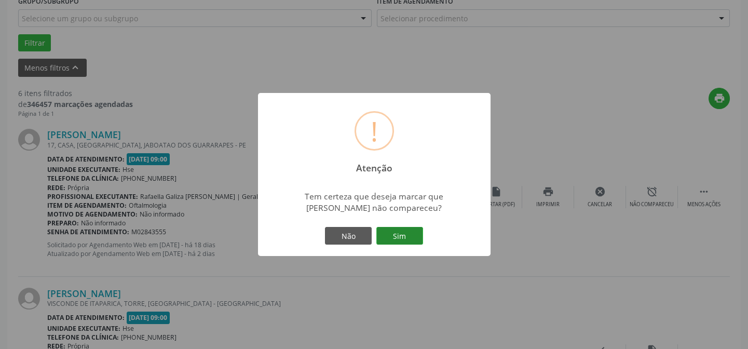
click at [400, 230] on button "Sim" at bounding box center [399, 236] width 47 height 18
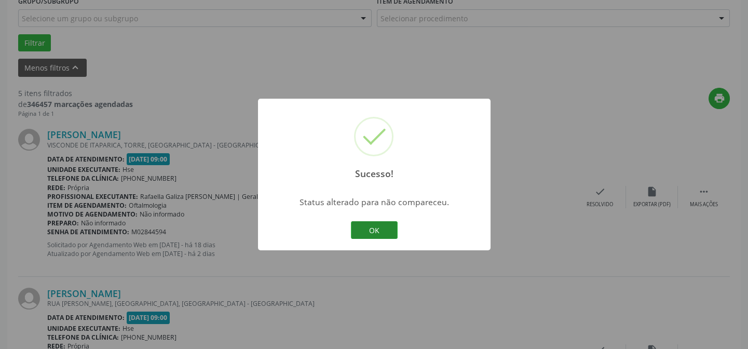
click at [368, 228] on button "OK" at bounding box center [374, 230] width 47 height 18
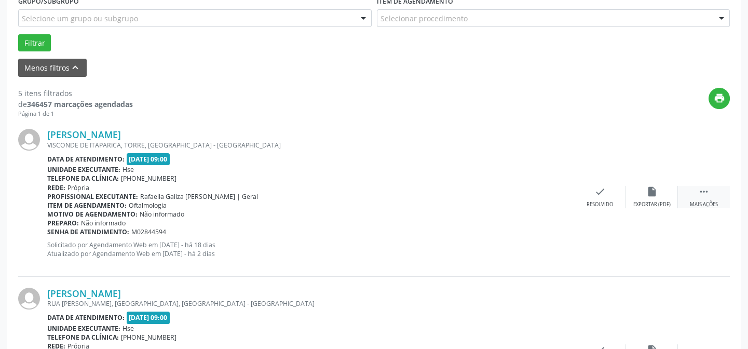
click at [709, 197] on div " Mais ações" at bounding box center [704, 197] width 52 height 22
click at [650, 196] on icon "alarm_off" at bounding box center [651, 191] width 11 height 11
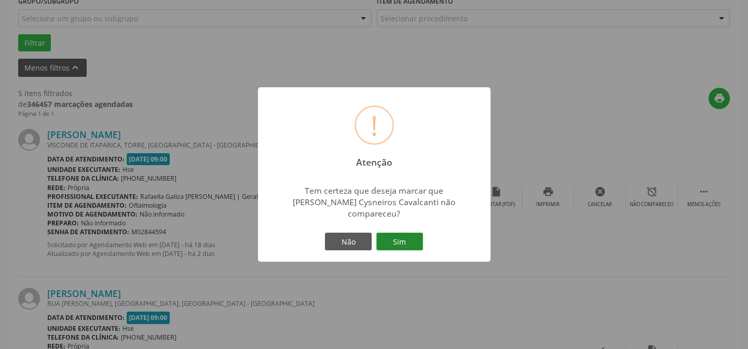
click at [409, 245] on button "Sim" at bounding box center [399, 242] width 47 height 18
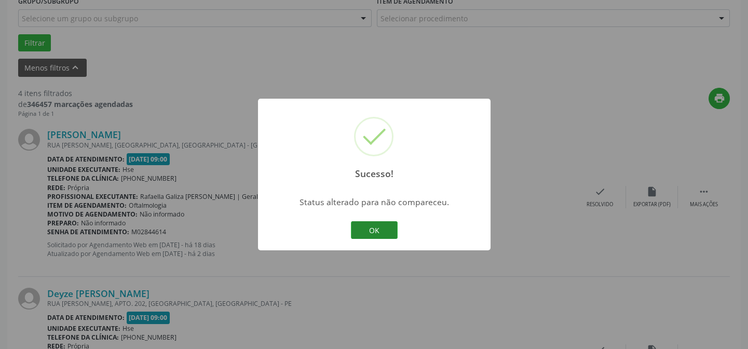
click at [373, 226] on button "OK" at bounding box center [374, 230] width 47 height 18
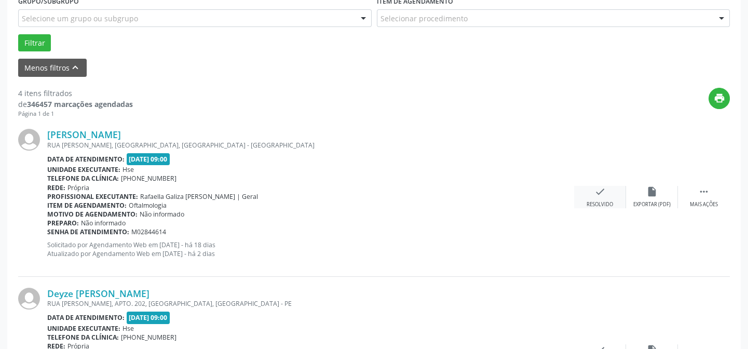
click at [599, 191] on icon "check" at bounding box center [600, 191] width 11 height 11
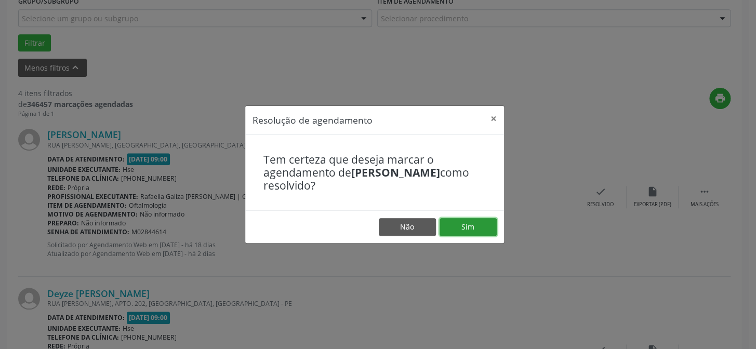
click at [468, 226] on button "Sim" at bounding box center [467, 227] width 57 height 18
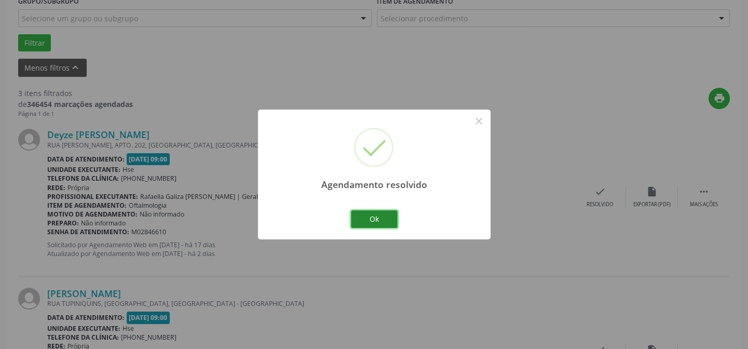
click at [389, 215] on button "Ok" at bounding box center [374, 219] width 47 height 18
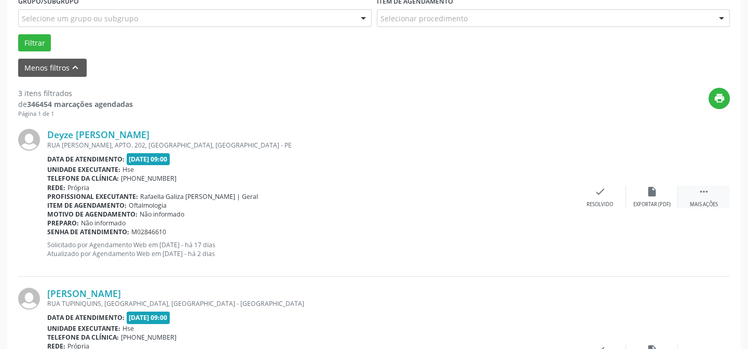
click at [694, 186] on div " Mais ações" at bounding box center [704, 197] width 52 height 22
click at [656, 201] on div "Não compareceu" at bounding box center [652, 204] width 44 height 7
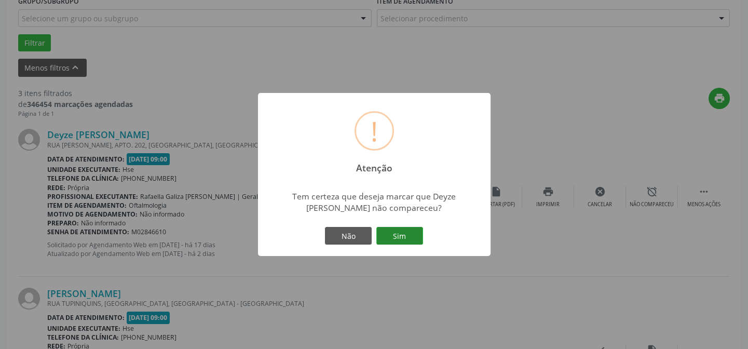
click at [399, 233] on button "Sim" at bounding box center [399, 236] width 47 height 18
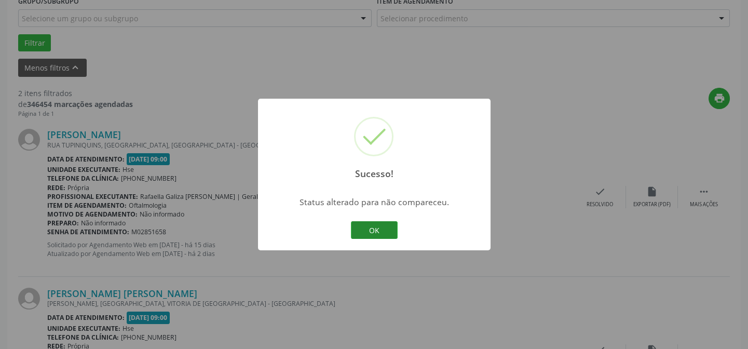
click at [366, 228] on button "OK" at bounding box center [374, 230] width 47 height 18
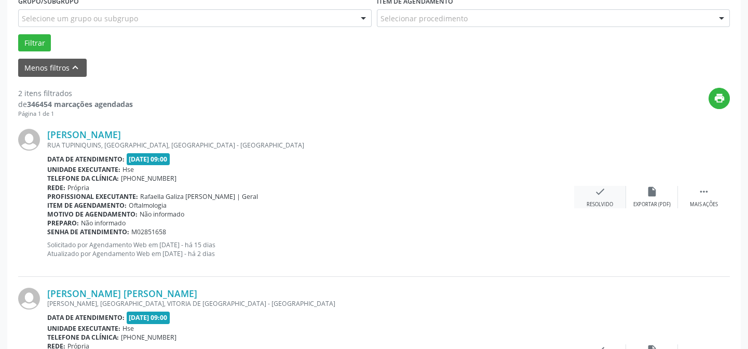
click at [603, 196] on icon "check" at bounding box center [600, 191] width 11 height 11
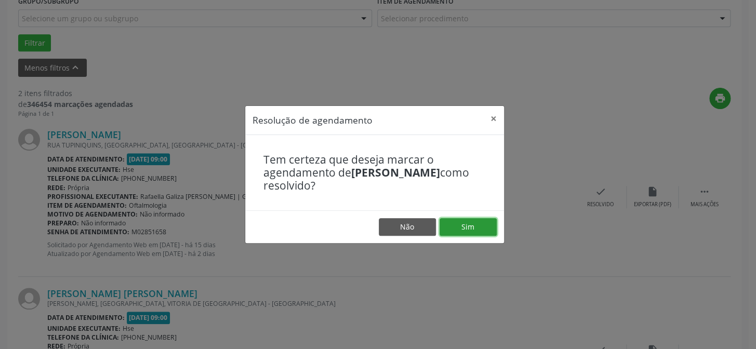
click at [464, 222] on button "Sim" at bounding box center [467, 227] width 57 height 18
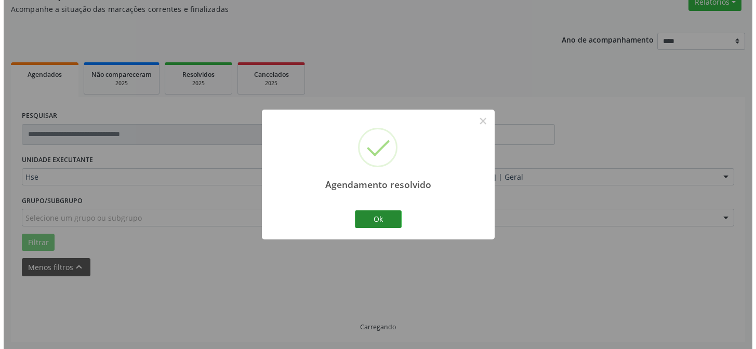
scroll to position [237, 0]
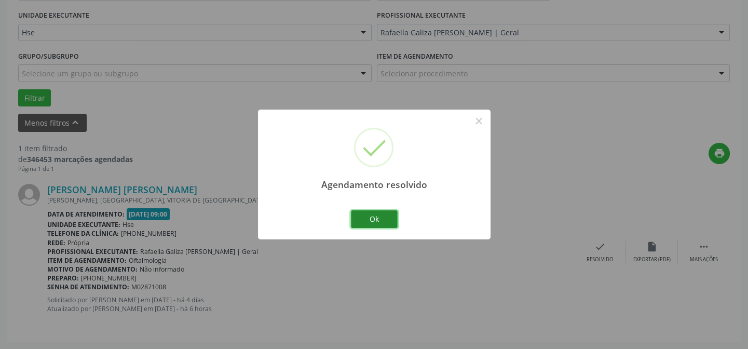
click at [379, 220] on button "Ok" at bounding box center [374, 219] width 47 height 18
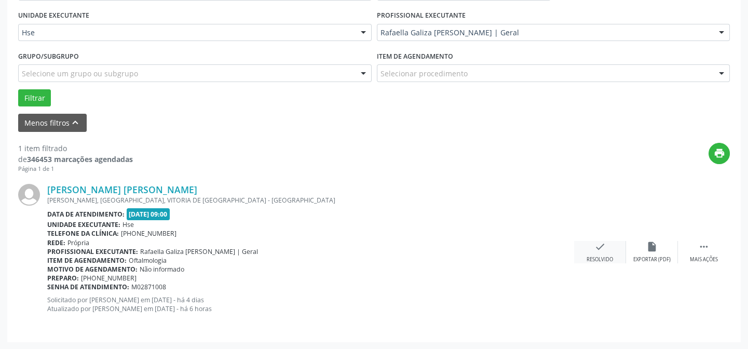
click at [595, 249] on icon "check" at bounding box center [600, 246] width 11 height 11
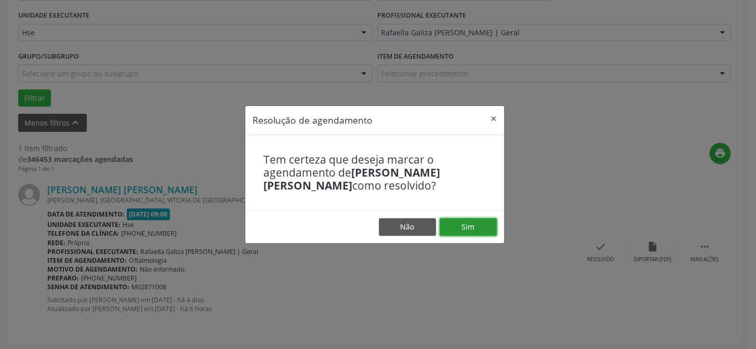
click at [461, 218] on button "Sim" at bounding box center [467, 227] width 57 height 18
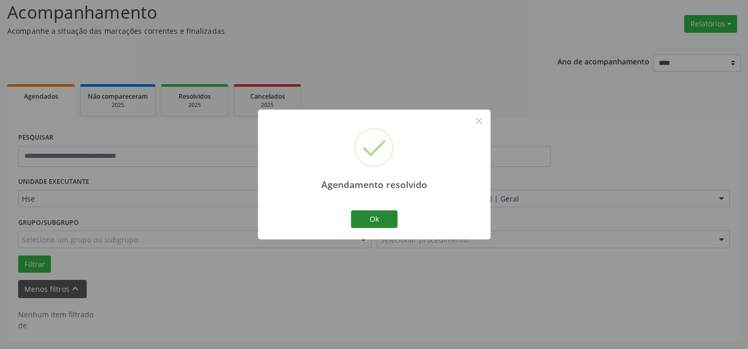
scroll to position [70, 0]
click at [389, 223] on button "Ok" at bounding box center [374, 219] width 47 height 18
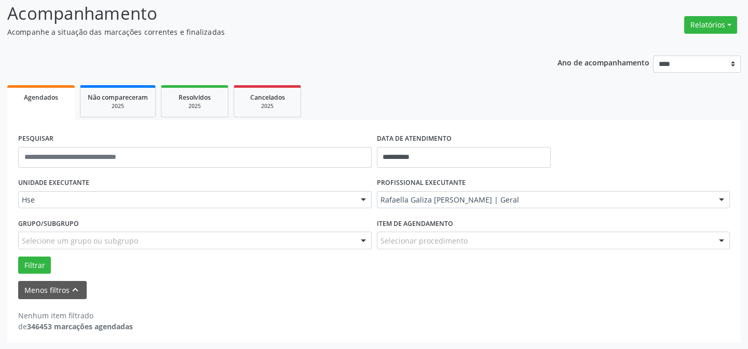
scroll to position [0, 0]
